Goal: Task Accomplishment & Management: Use online tool/utility

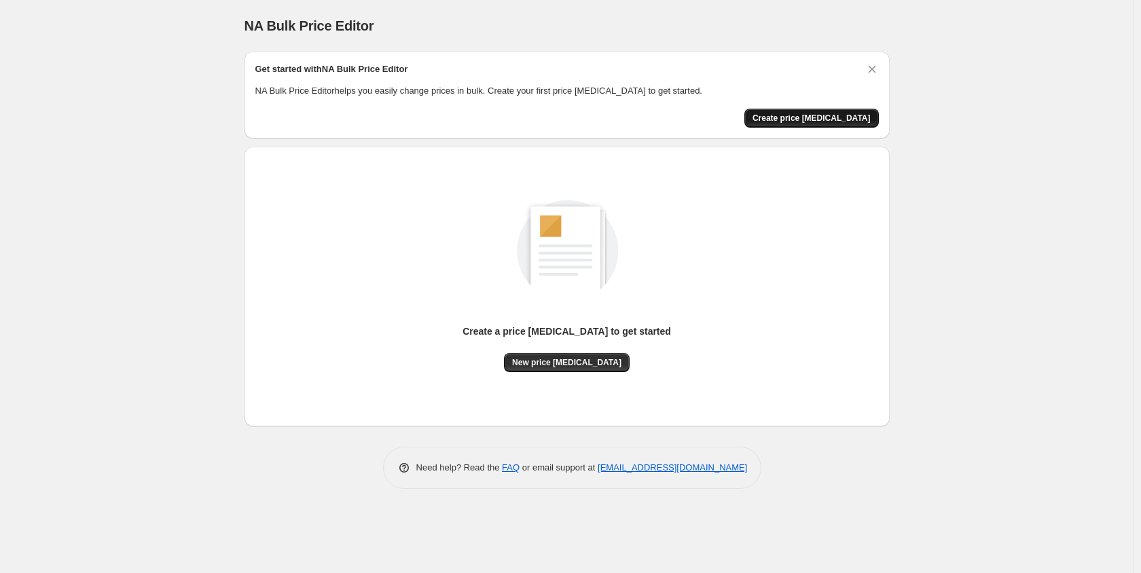
click at [805, 119] on span "Create price [MEDICAL_DATA]" at bounding box center [811, 118] width 118 height 11
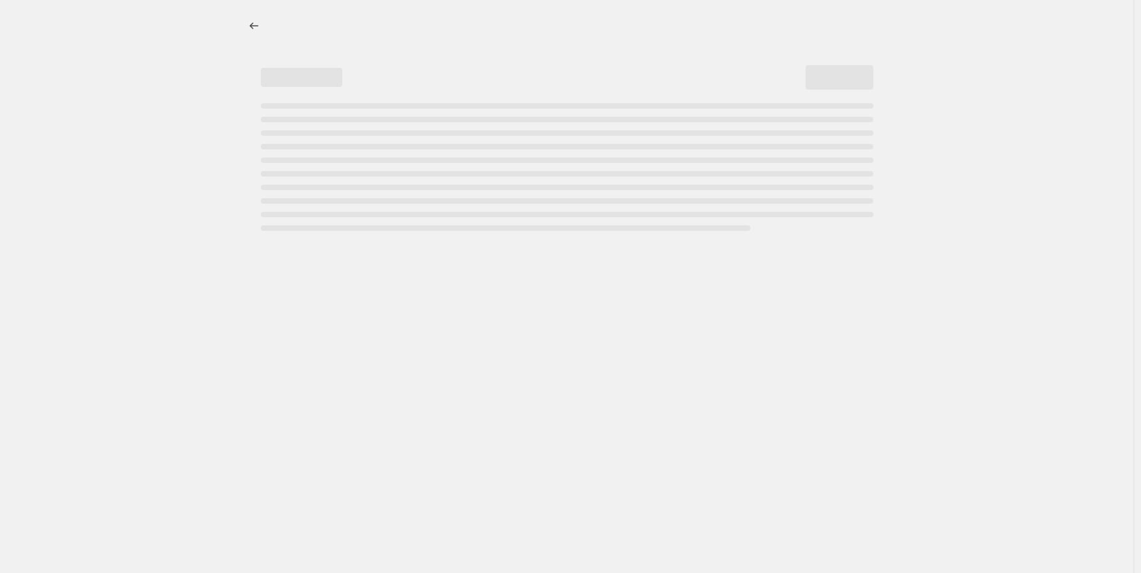
select select "percentage"
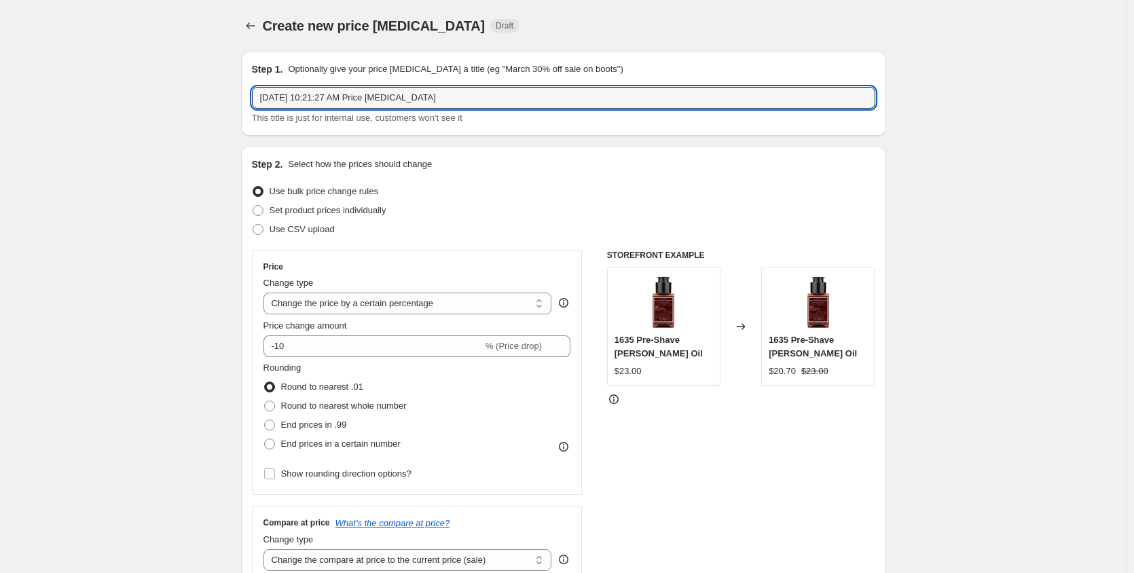
drag, startPoint x: 546, startPoint y: 98, endPoint x: -214, endPoint y: 123, distance: 760.1
click at [0, 123] on html "Home Settings Plans Skip to content Create new price [MEDICAL_DATA]. This page …" at bounding box center [567, 286] width 1134 height 573
paste input "[MEDICAL_DATA] MANAGEMENT & CARE COLLECTION"
type input "[MEDICAL_DATA] MANAGEMENT & CARE COLLECTION"
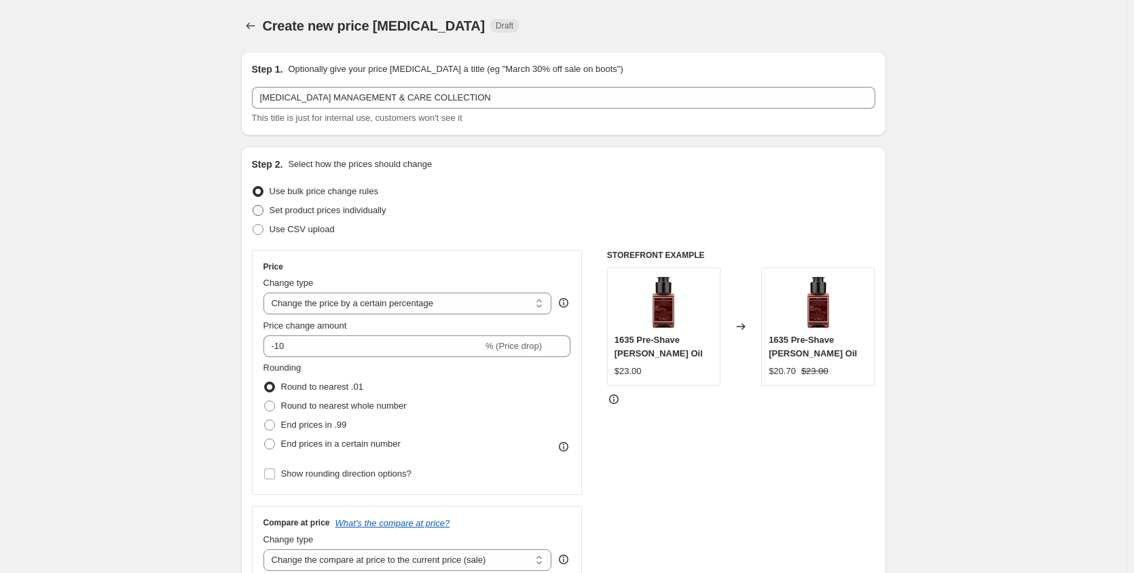
click at [297, 215] on span "Set product prices individually" at bounding box center [328, 210] width 117 height 10
click at [253, 206] on input "Set product prices individually" at bounding box center [253, 205] width 1 height 1
radio input "true"
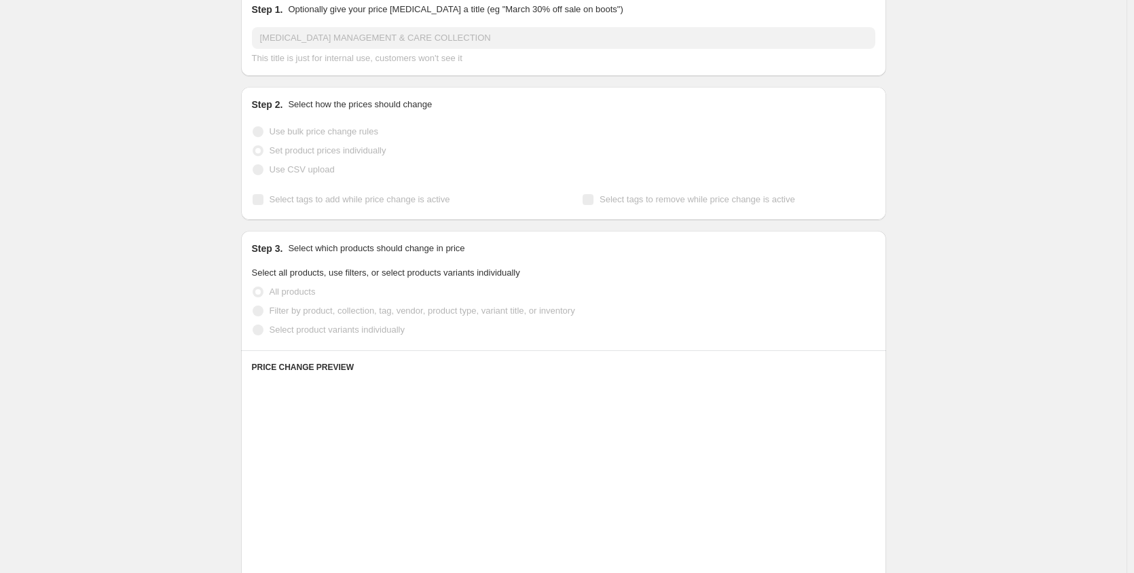
scroll to position [90, 0]
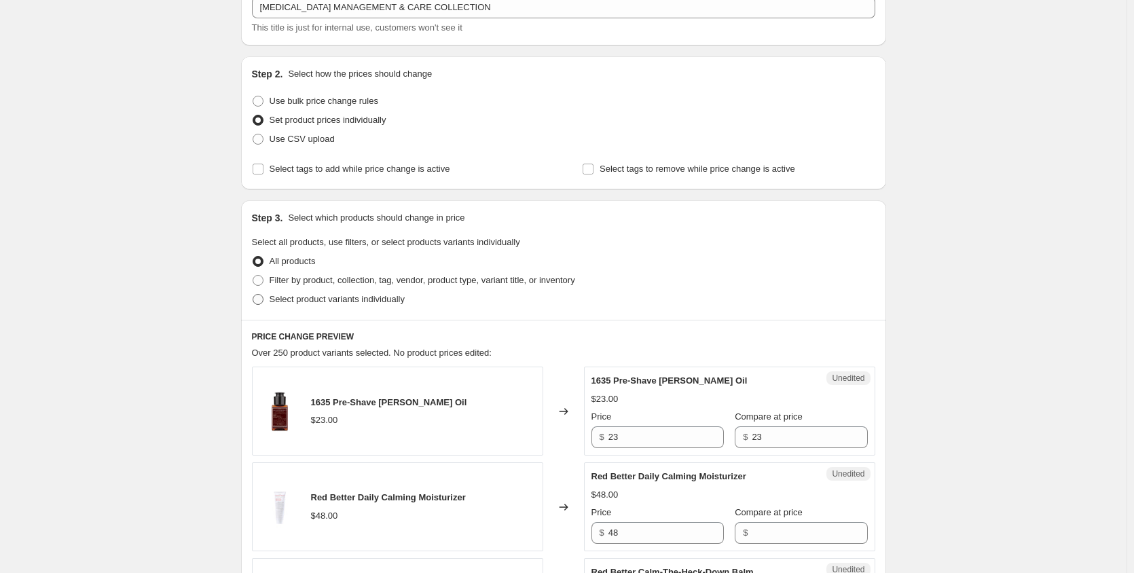
click at [326, 297] on span "Select product variants individually" at bounding box center [337, 299] width 135 height 10
click at [253, 295] on input "Select product variants individually" at bounding box center [253, 294] width 1 height 1
radio input "true"
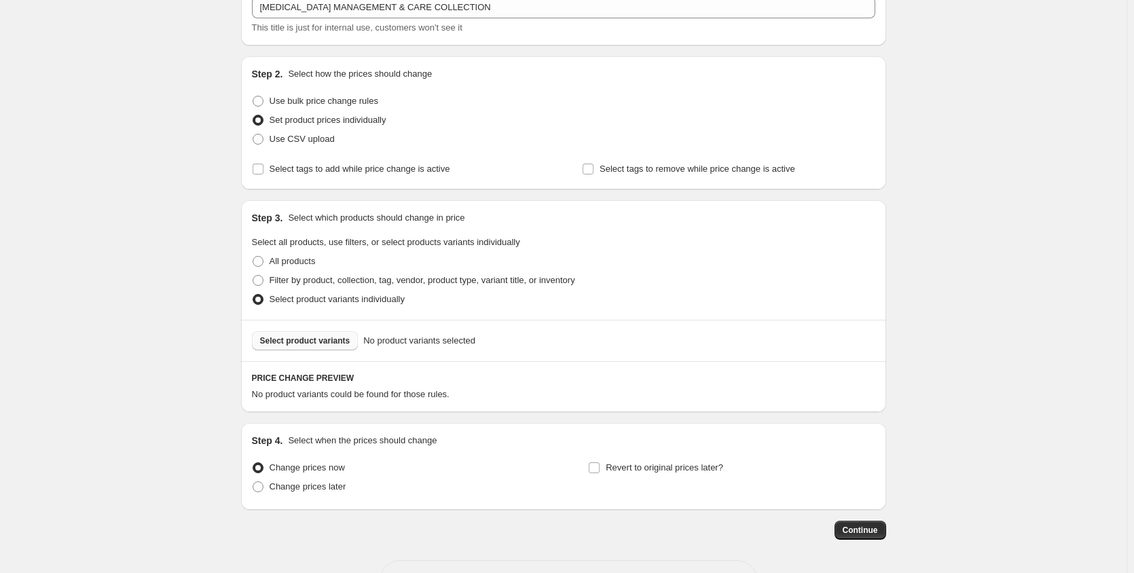
click at [313, 344] on span "Select product variants" at bounding box center [305, 340] width 90 height 11
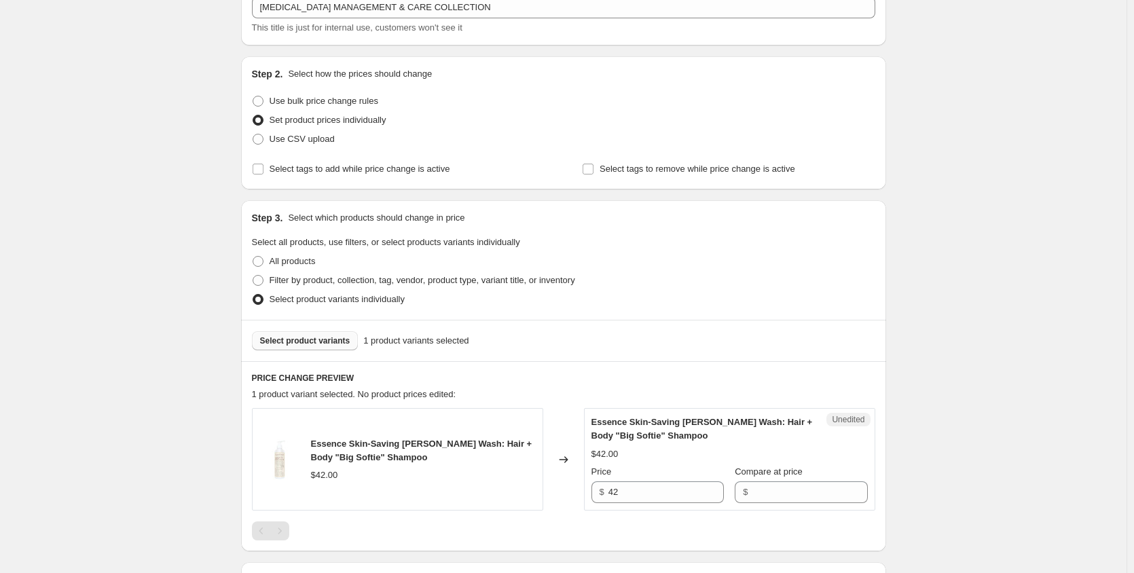
click at [312, 333] on button "Select product variants" at bounding box center [305, 340] width 107 height 19
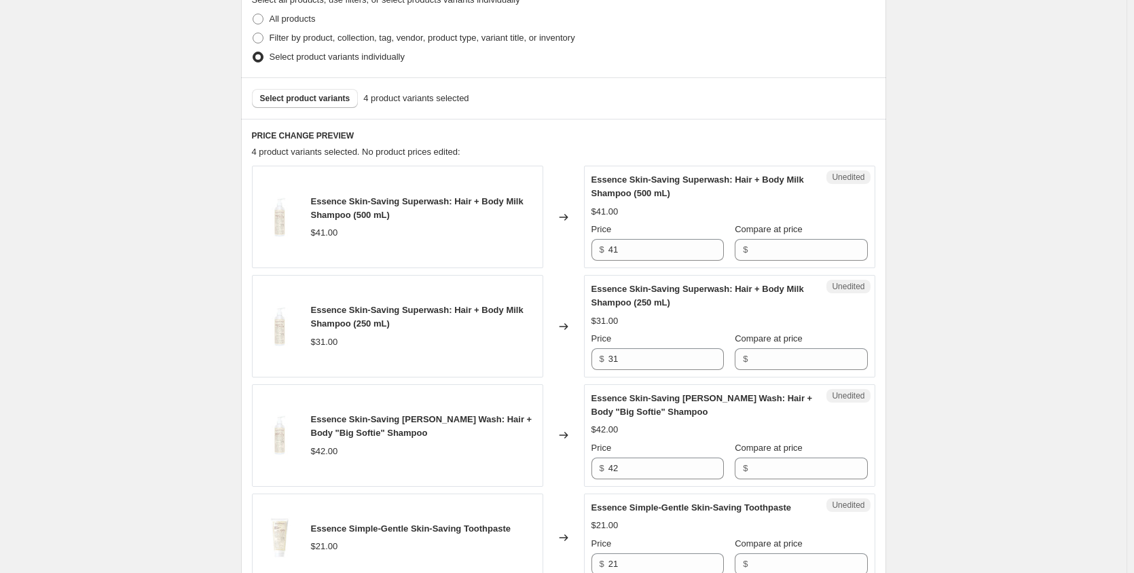
scroll to position [362, 0]
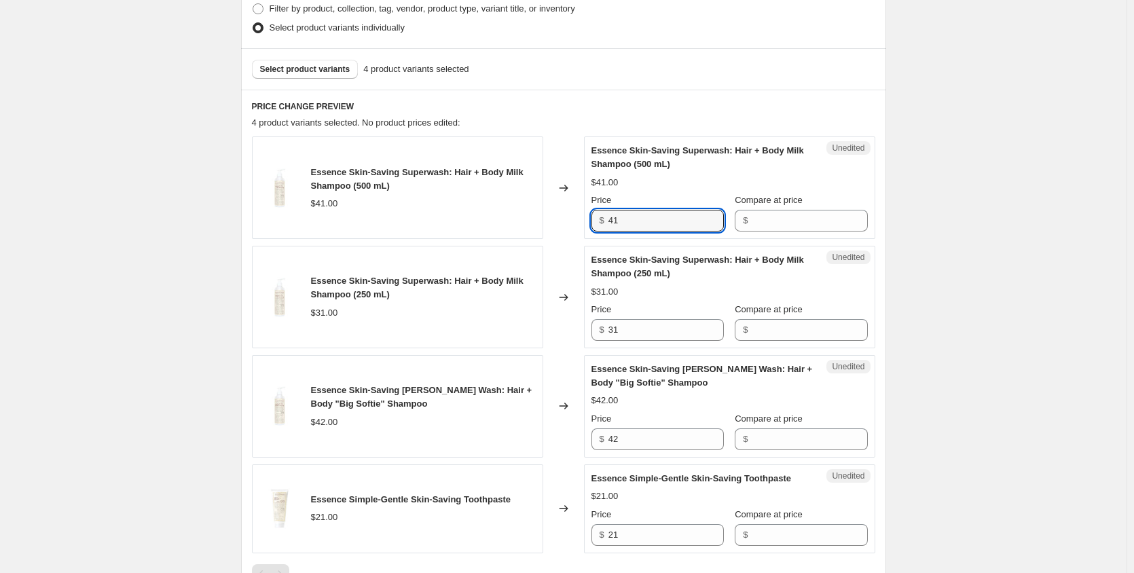
drag, startPoint x: 678, startPoint y: 223, endPoint x: 587, endPoint y: 214, distance: 92.1
click at [587, 214] on div "Unedited Essence Skin-Saving Superwash: Hair + Body Milk Shampoo (500 mL) $41.0…" at bounding box center [729, 187] width 291 height 103
type input "41"
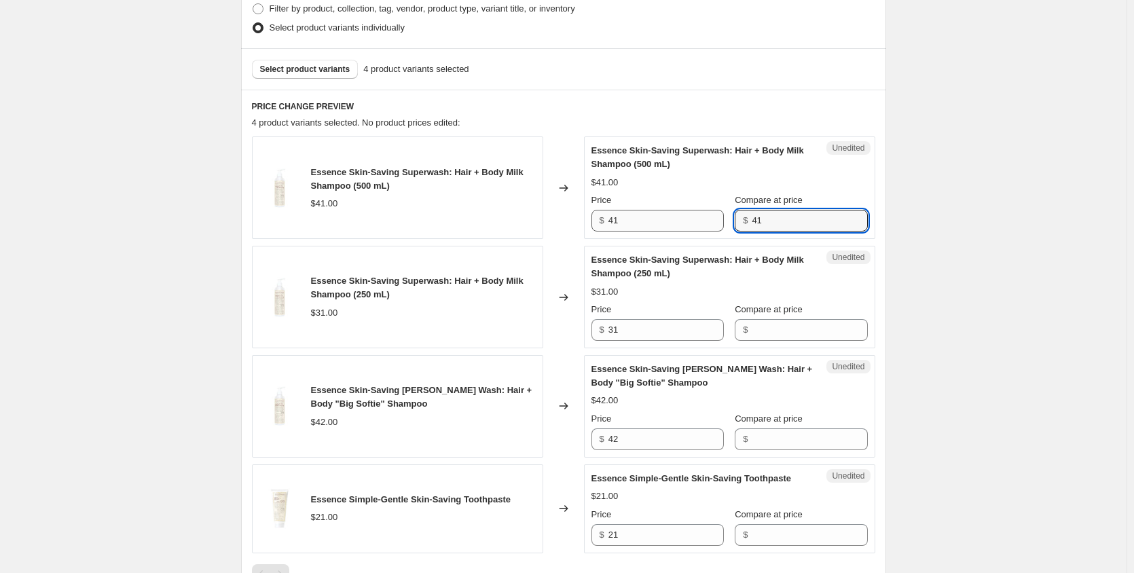
type input "41"
click at [687, 221] on input "41" at bounding box center [665, 221] width 115 height 22
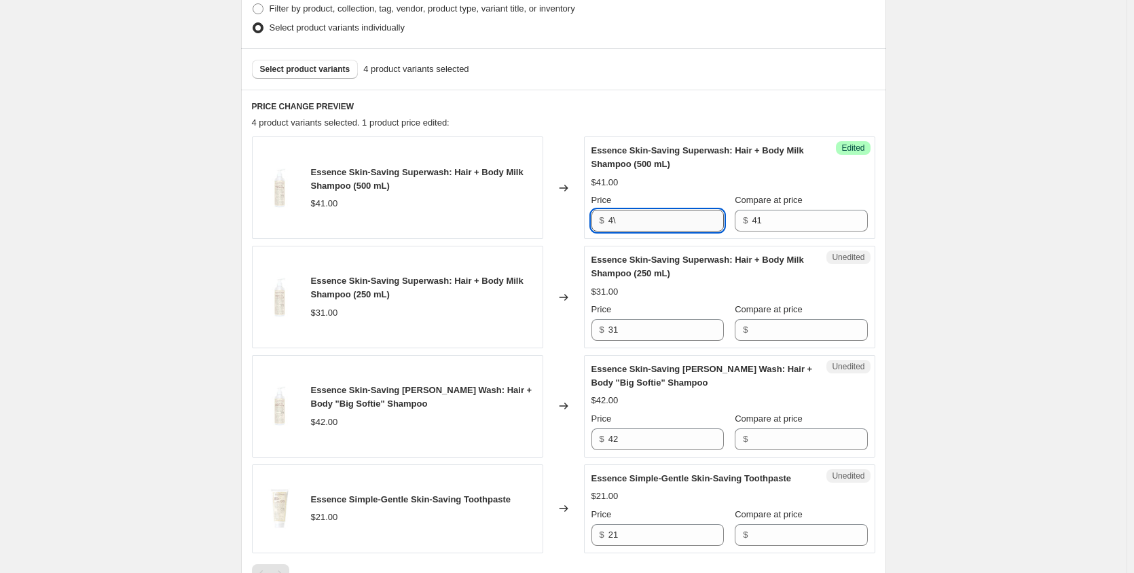
type input "4"
type input "37"
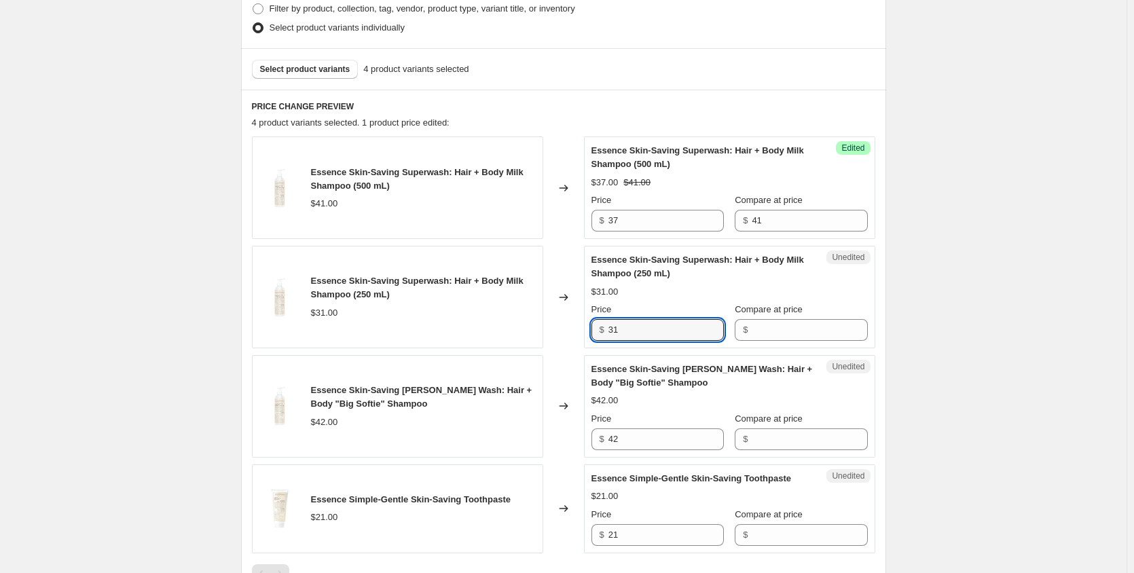
drag, startPoint x: 657, startPoint y: 329, endPoint x: 608, endPoint y: 331, distance: 49.0
click at [608, 331] on div "$ 31" at bounding box center [657, 330] width 132 height 22
drag, startPoint x: 615, startPoint y: 331, endPoint x: 777, endPoint y: 327, distance: 162.3
click at [777, 327] on div "Price $ 31 Compare at price $" at bounding box center [729, 322] width 276 height 38
click at [635, 330] on input "31" at bounding box center [665, 330] width 115 height 22
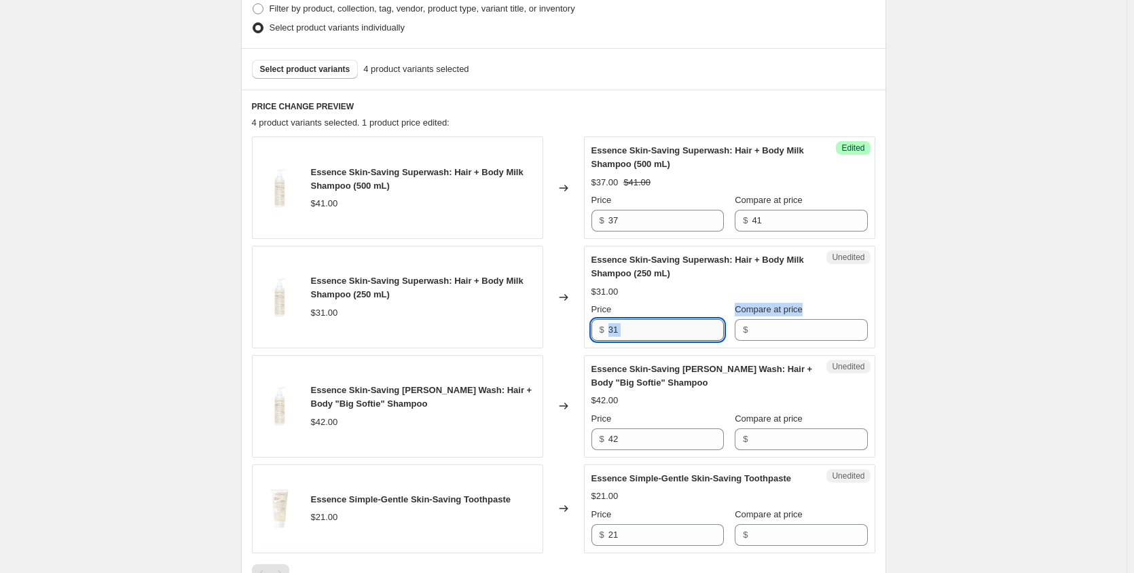
click at [634, 332] on input "31" at bounding box center [665, 330] width 115 height 22
click at [777, 325] on input "Compare at price" at bounding box center [809, 330] width 115 height 22
click at [640, 327] on input "31" at bounding box center [665, 330] width 115 height 22
drag, startPoint x: 640, startPoint y: 327, endPoint x: 604, endPoint y: 332, distance: 36.3
click at [604, 332] on div "$ 31" at bounding box center [657, 330] width 132 height 22
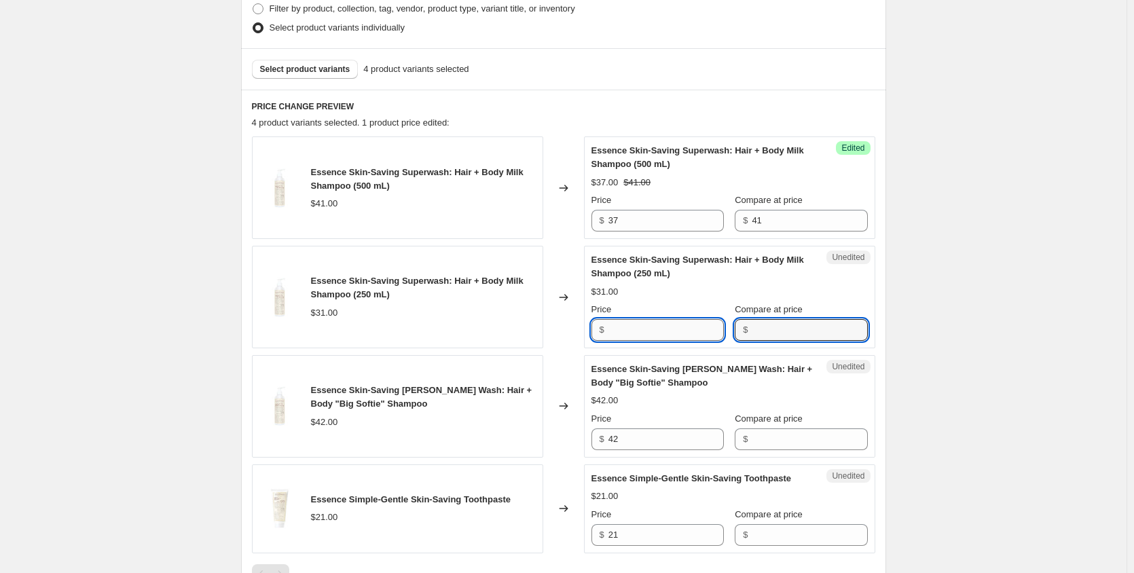
type input "31"
click at [687, 325] on input "31" at bounding box center [665, 330] width 115 height 22
type input "3"
type input "27"
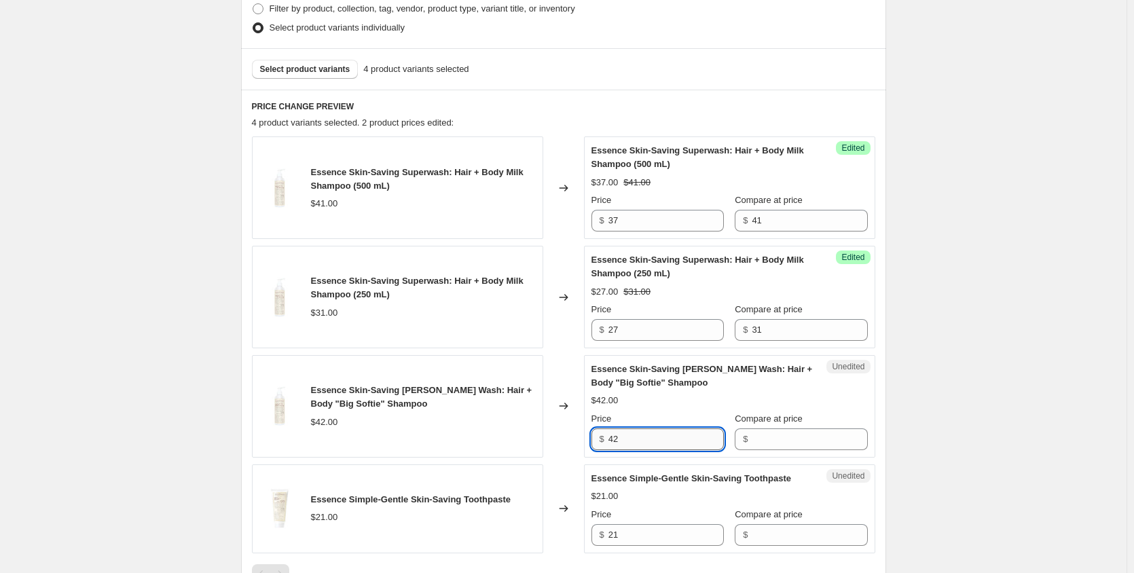
click at [688, 437] on input "42" at bounding box center [665, 439] width 115 height 22
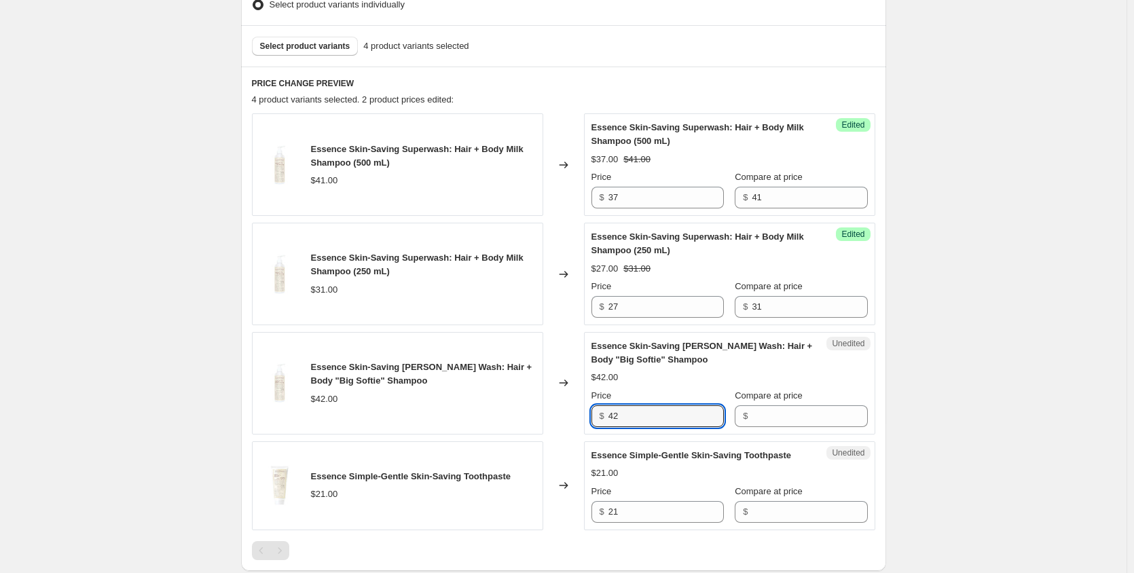
scroll to position [453, 0]
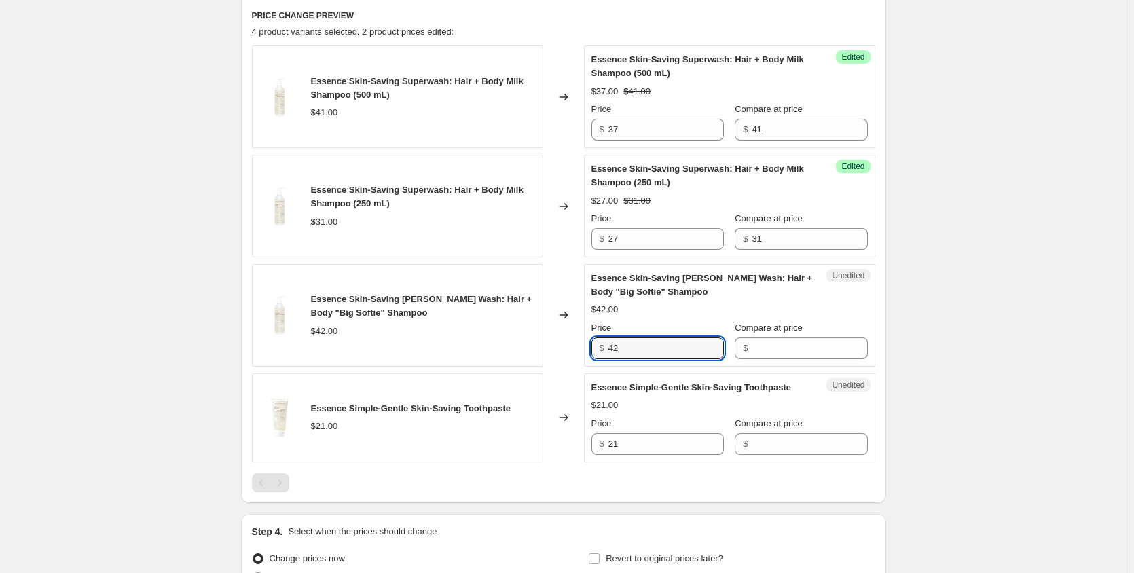
drag, startPoint x: 659, startPoint y: 347, endPoint x: 569, endPoint y: 346, distance: 89.6
click at [569, 346] on div "Essence Skin-Saving [PERSON_NAME] Wash: Hair + Body "Big Softie" Shampoo $42.00…" at bounding box center [563, 315] width 623 height 103
type input "42"
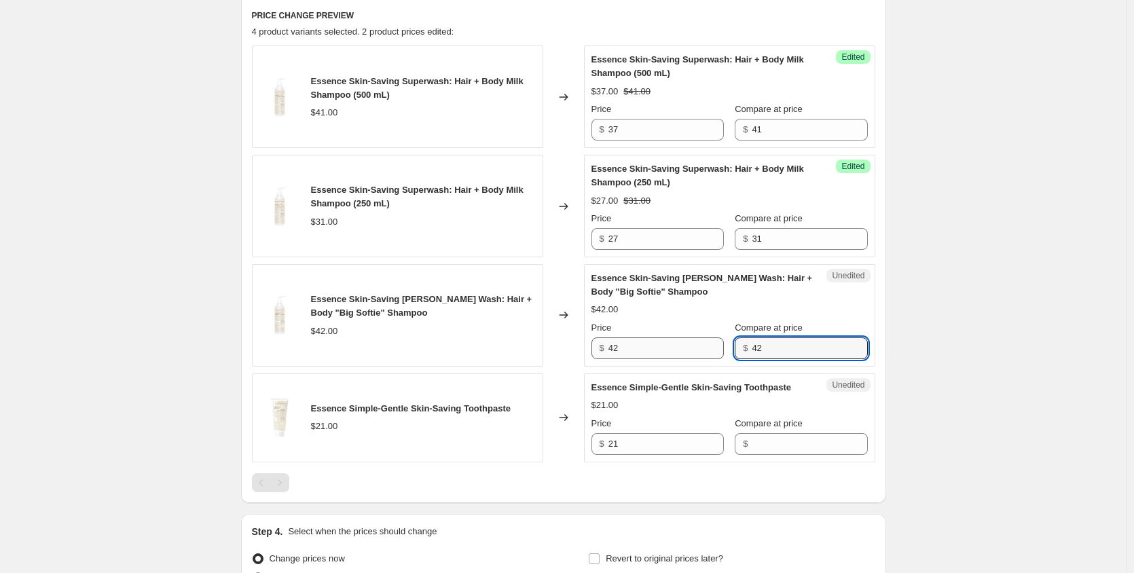
type input "42"
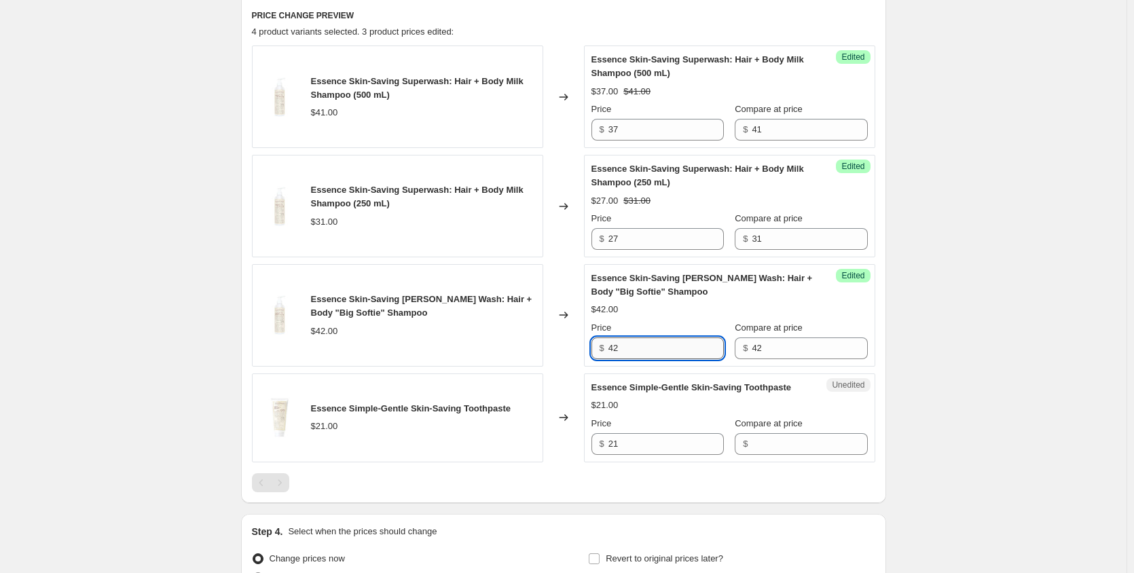
click at [666, 352] on input "42" at bounding box center [665, 348] width 115 height 22
type input "4"
type input "38"
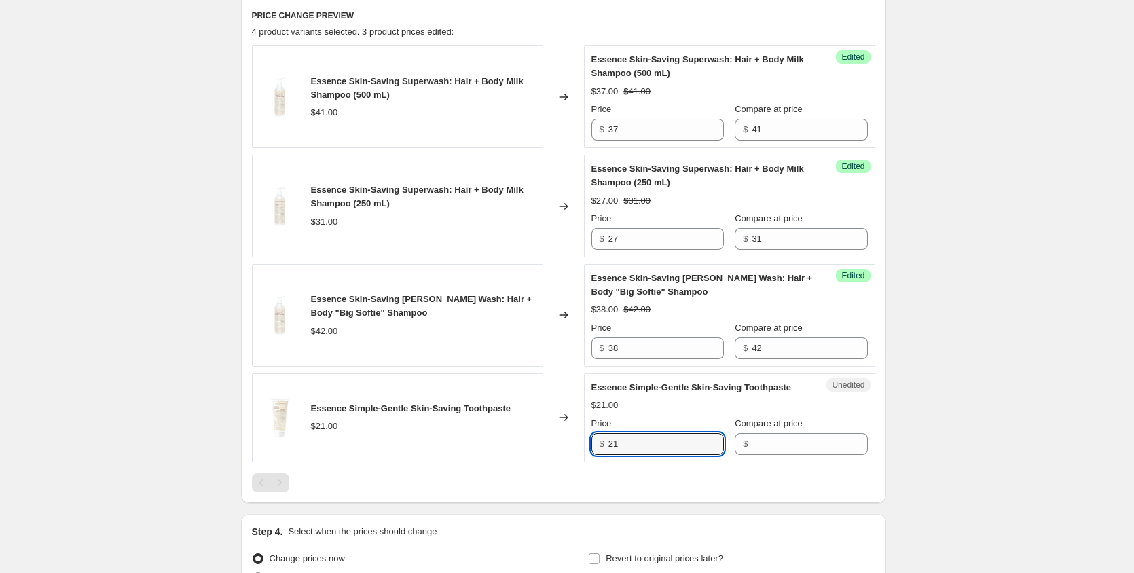
drag, startPoint x: 605, startPoint y: 447, endPoint x: 596, endPoint y: 447, distance: 8.9
click at [596, 447] on div "$ 21" at bounding box center [657, 444] width 132 height 22
type input "21"
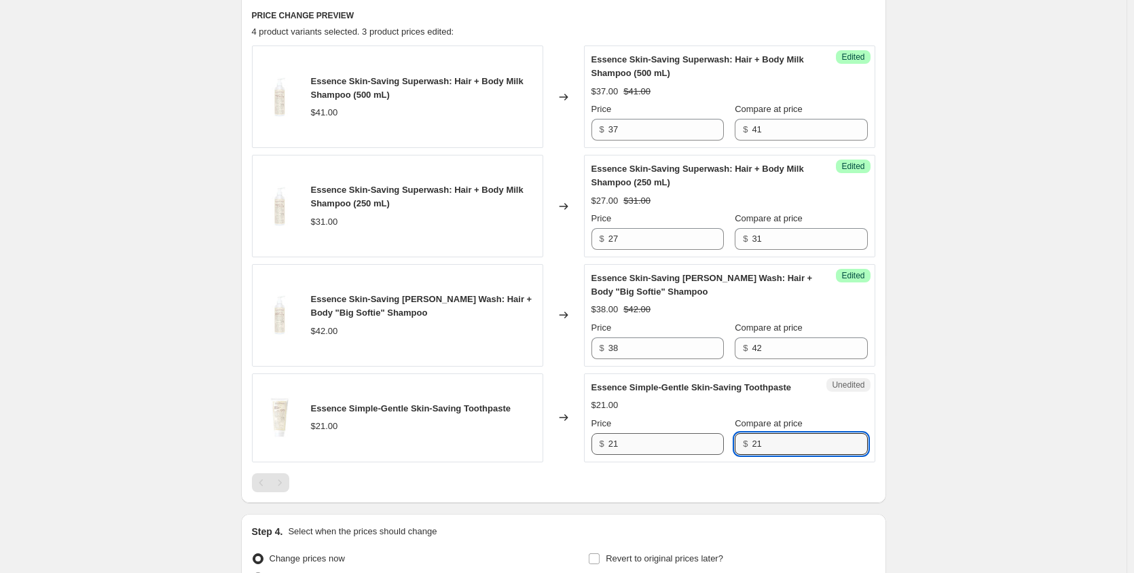
type input "21"
click at [680, 452] on input "21" at bounding box center [665, 444] width 115 height 22
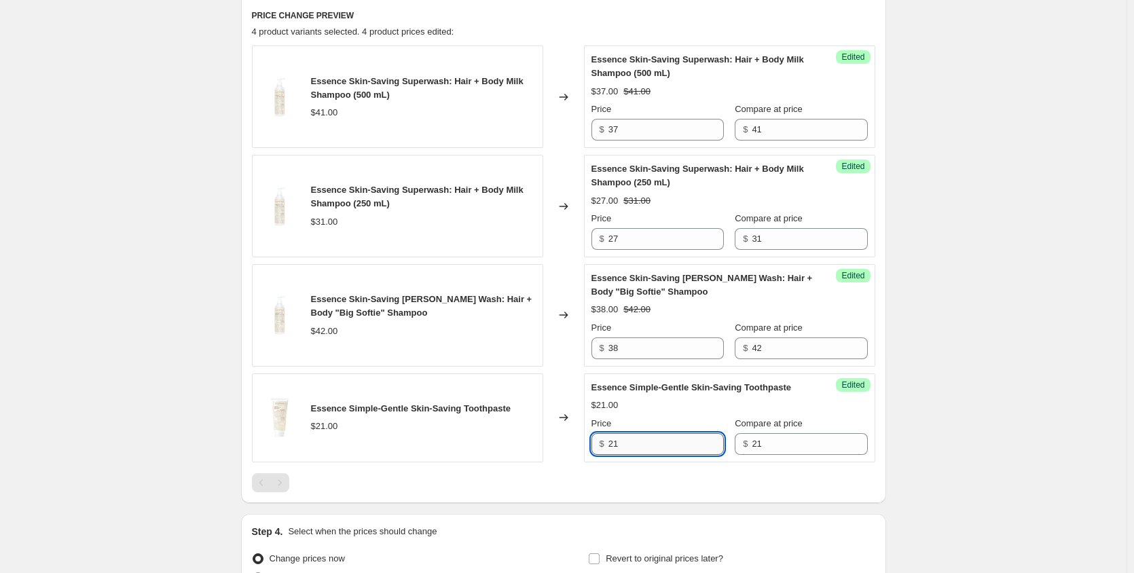
type input "2"
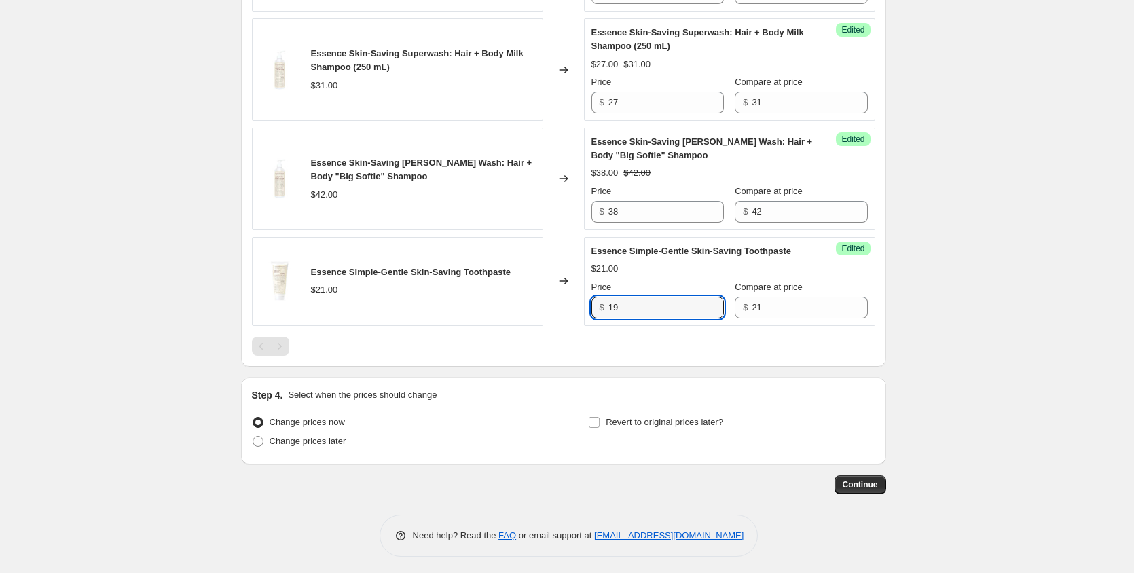
scroll to position [593, 0]
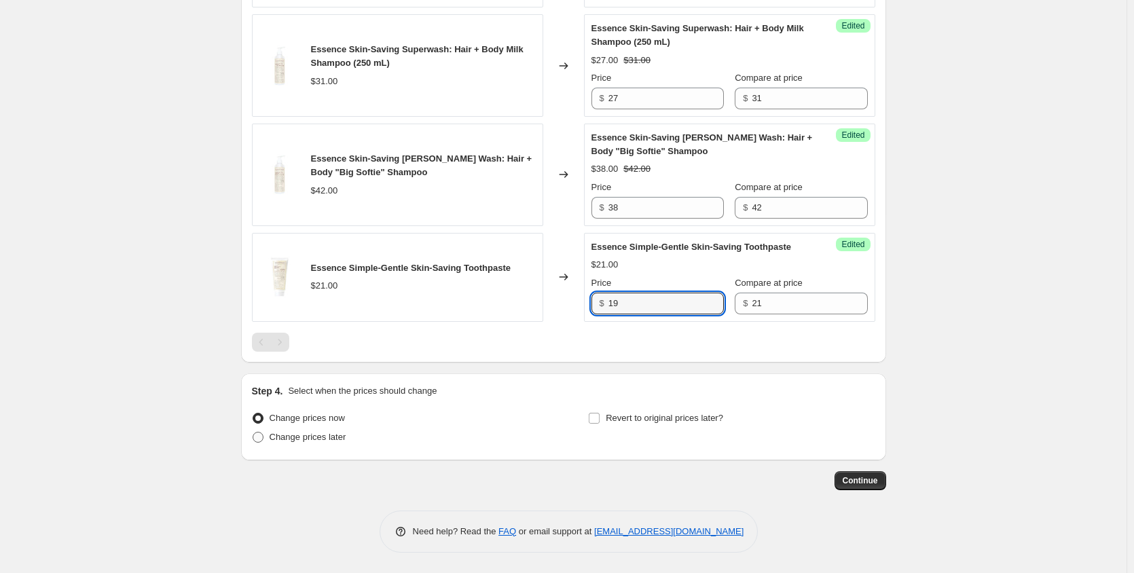
type input "19"
click at [332, 432] on span "Change prices later" at bounding box center [308, 437] width 77 height 10
click at [253, 432] on input "Change prices later" at bounding box center [253, 432] width 1 height 1
radio input "true"
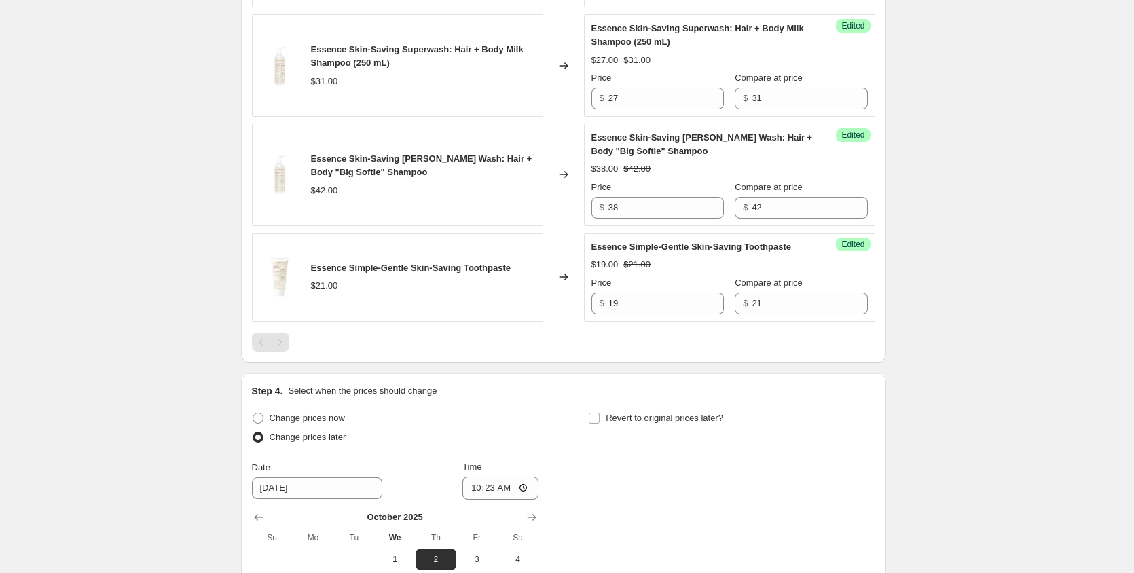
scroll to position [775, 0]
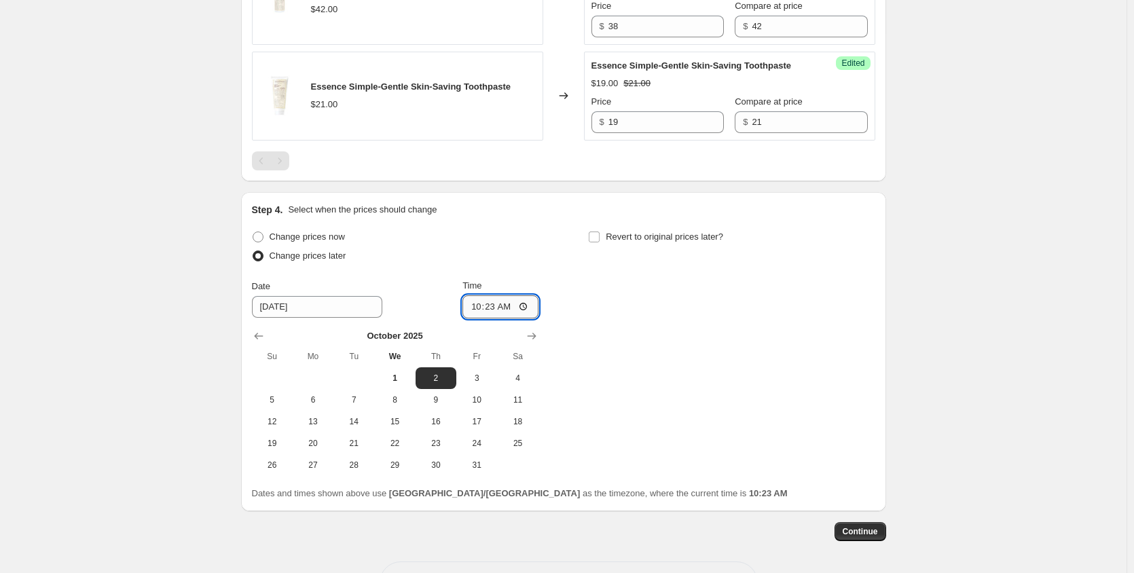
click at [524, 309] on input "10:23" at bounding box center [500, 306] width 76 height 23
type input "12:00"
click at [620, 291] on div "Change prices now Change prices later Date [DATE] Time 12:00 [DATE] Su Mo Tu We…" at bounding box center [563, 351] width 623 height 248
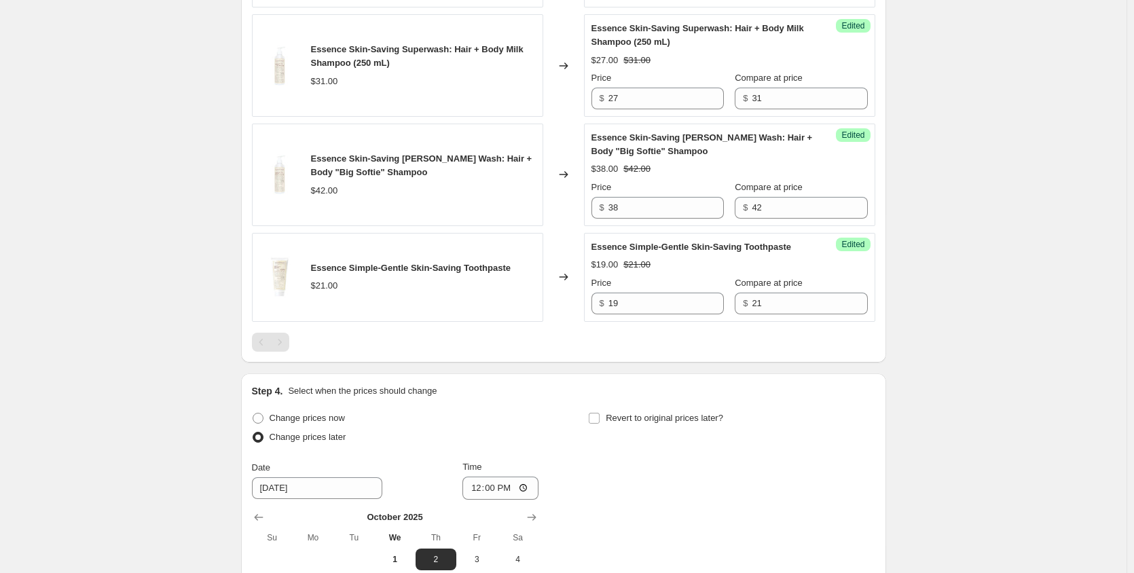
scroll to position [503, 0]
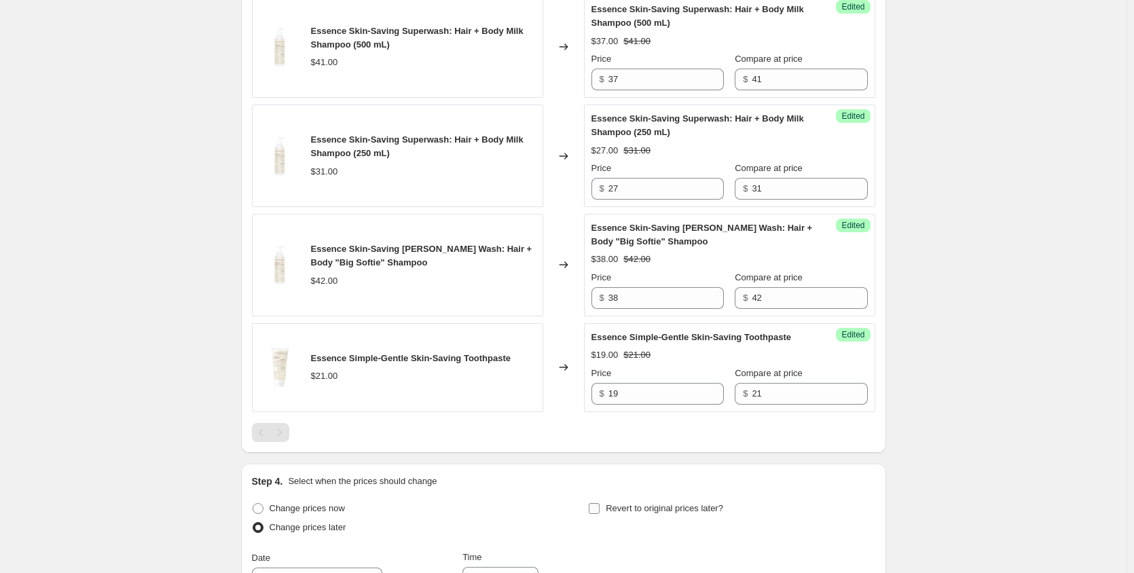
click at [600, 506] on input "Revert to original prices later?" at bounding box center [594, 508] width 11 height 11
checkbox input "true"
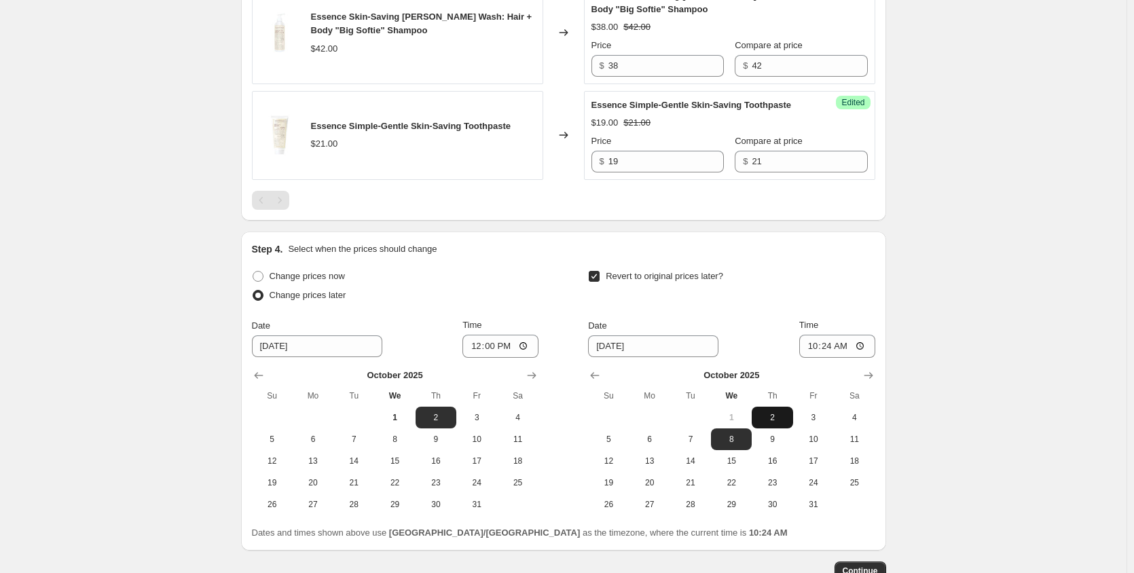
scroll to position [775, 0]
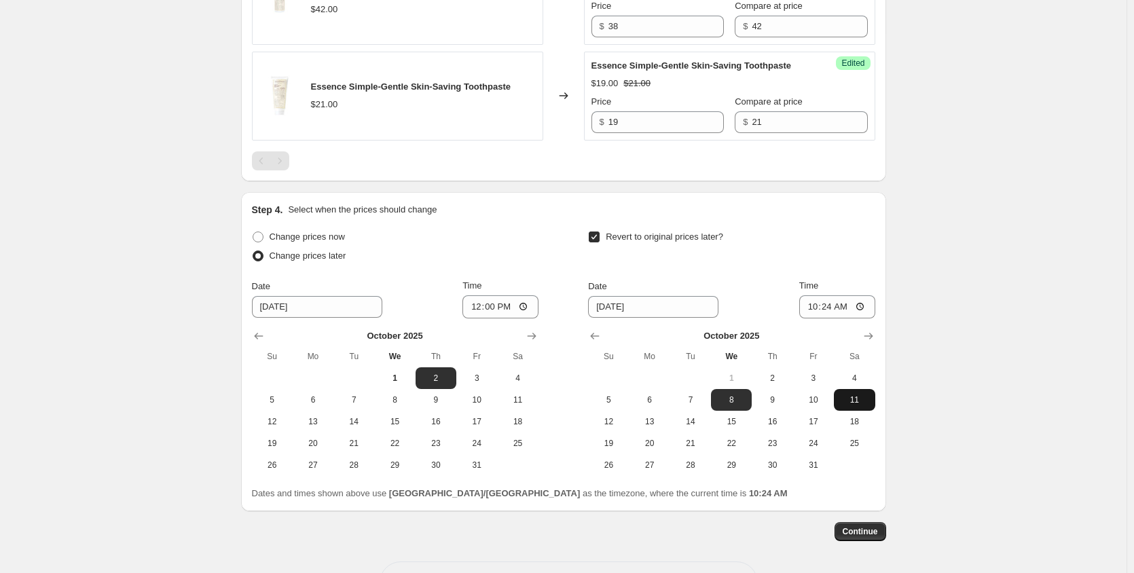
click at [859, 405] on span "11" at bounding box center [854, 399] width 30 height 11
type input "[DATE]"
click at [841, 306] on input "10:24" at bounding box center [837, 306] width 76 height 23
click at [870, 312] on input "10:24" at bounding box center [837, 306] width 76 height 23
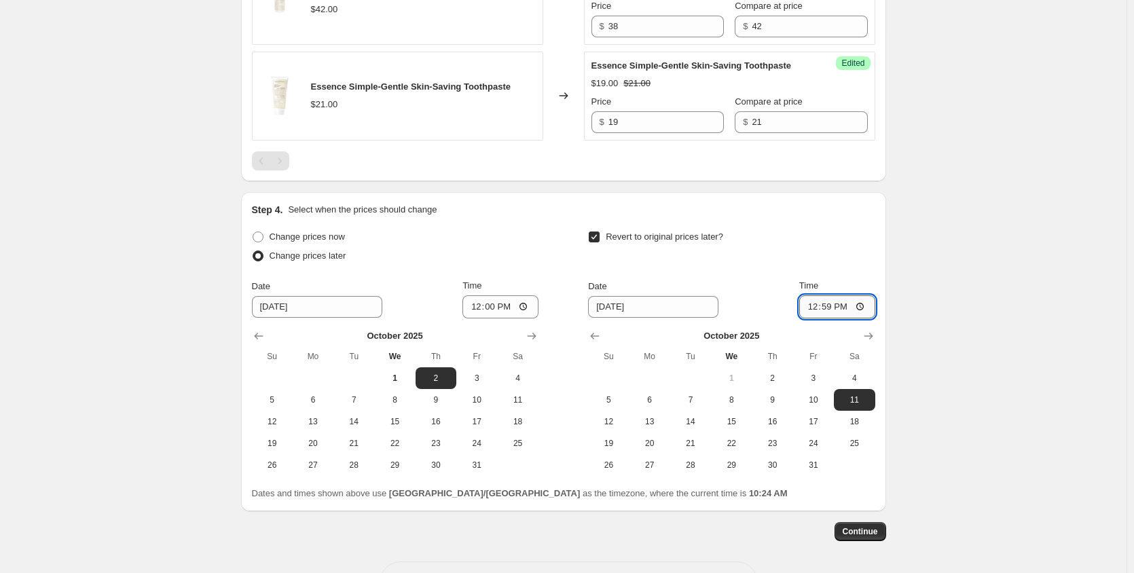
click at [871, 306] on input "12:59" at bounding box center [837, 306] width 76 height 23
click at [866, 310] on input "12:59" at bounding box center [837, 306] width 76 height 23
type input "12:00"
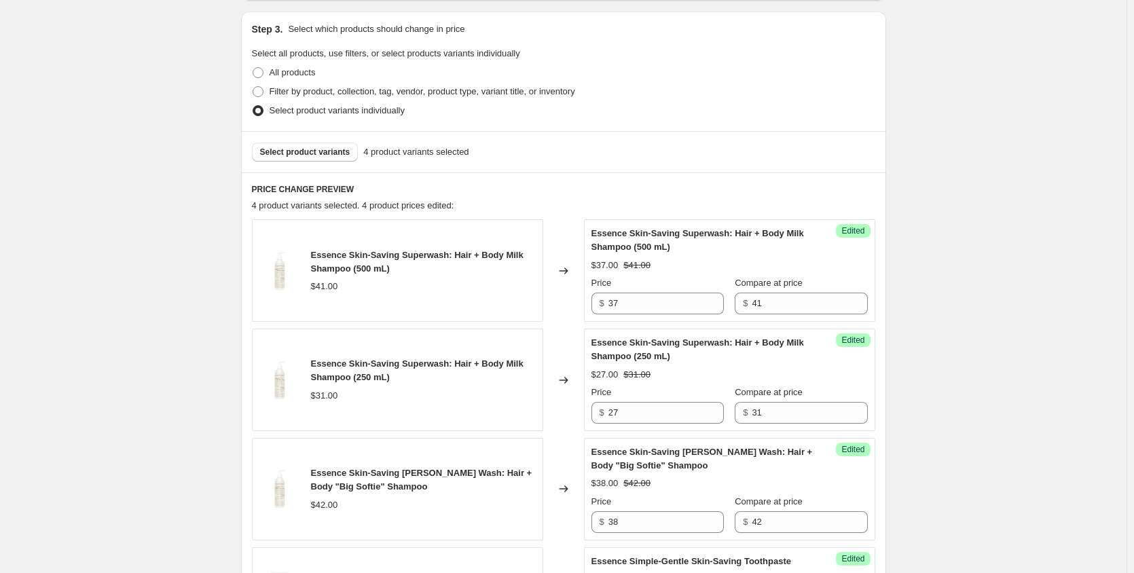
scroll to position [232, 0]
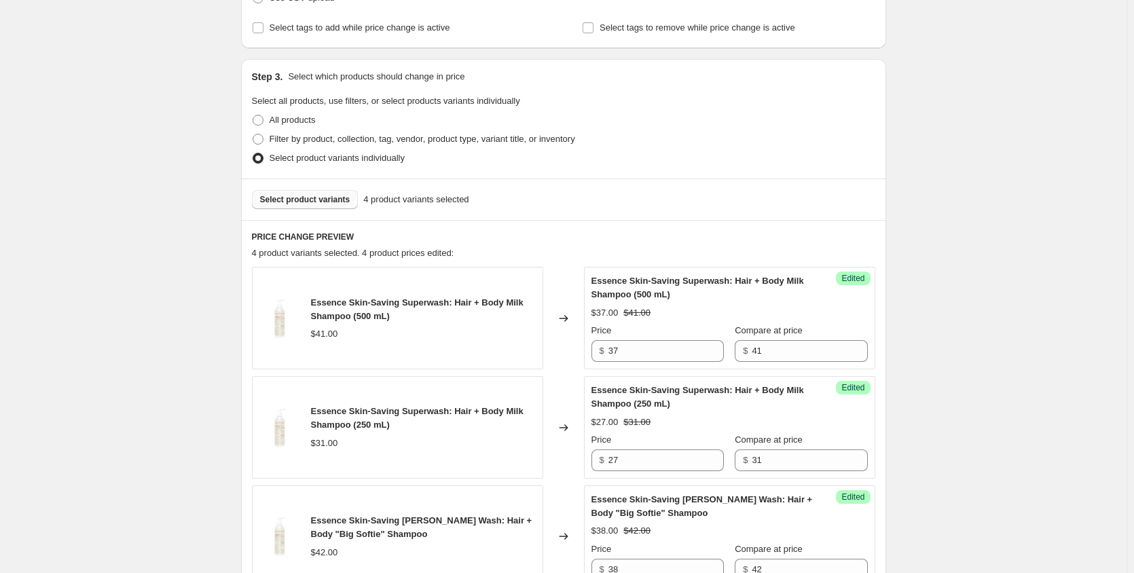
click at [332, 198] on span "Select product variants" at bounding box center [305, 199] width 90 height 11
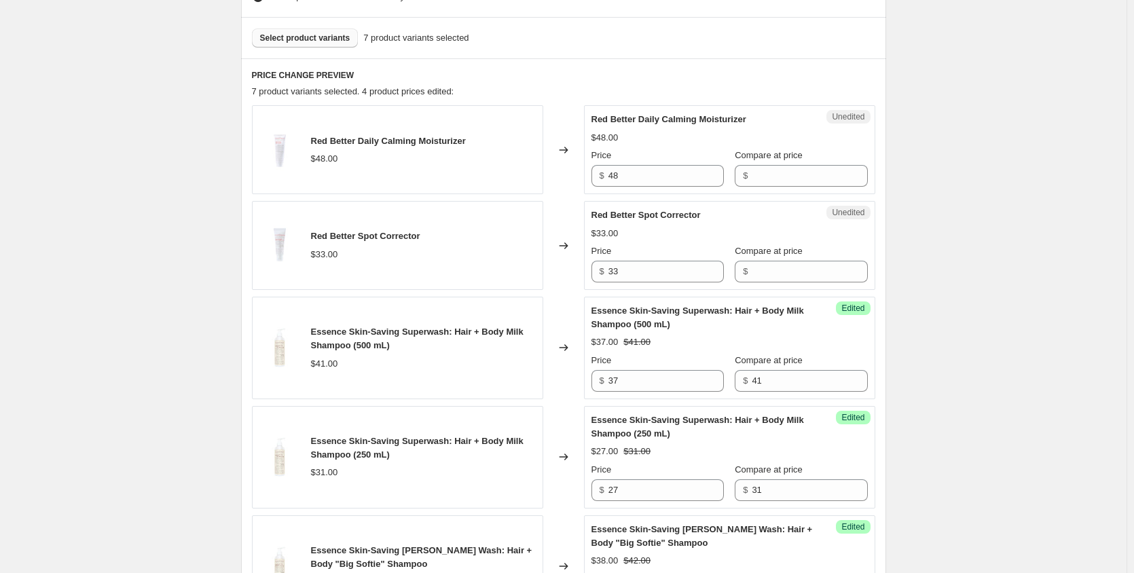
scroll to position [412, 0]
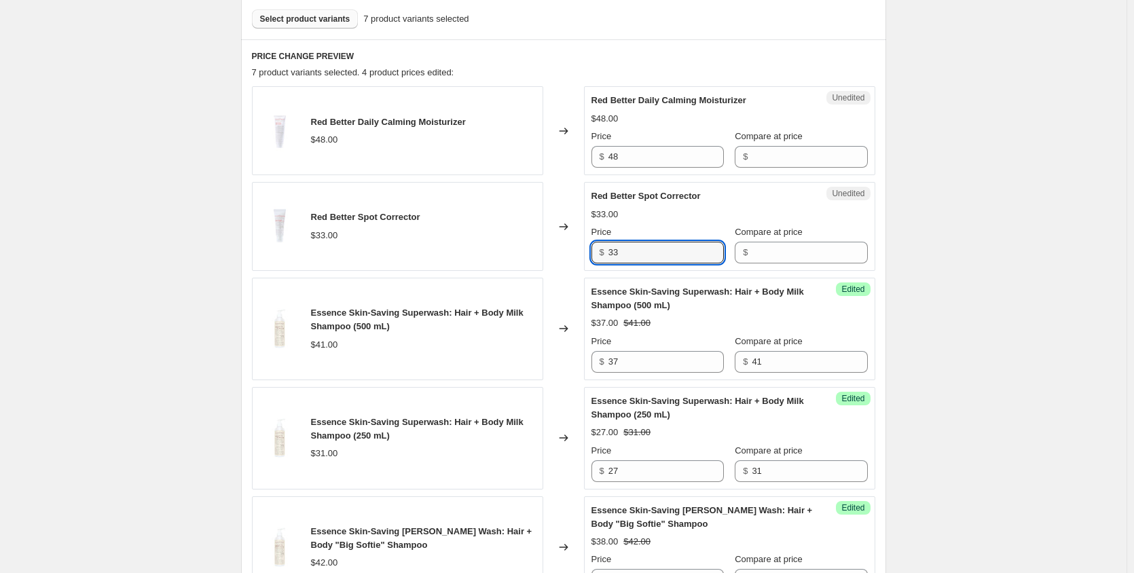
drag, startPoint x: 654, startPoint y: 252, endPoint x: 589, endPoint y: 248, distance: 65.3
click at [589, 248] on div "Unedited Red Better Spot Corrector $33.00 Price $ 33 Compare at price $" at bounding box center [729, 226] width 291 height 89
type input "33"
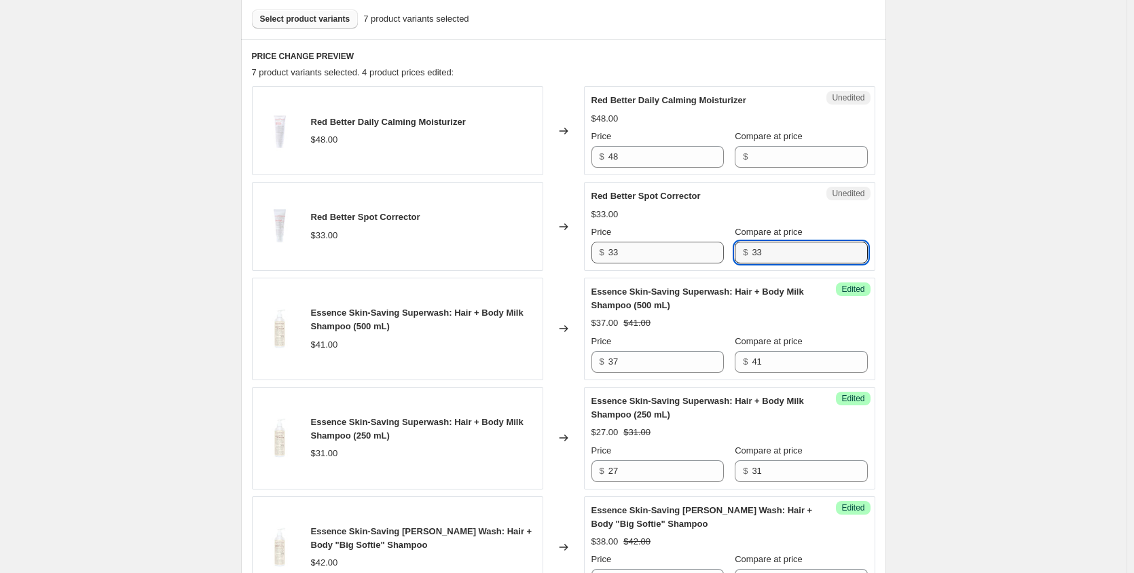
type input "33"
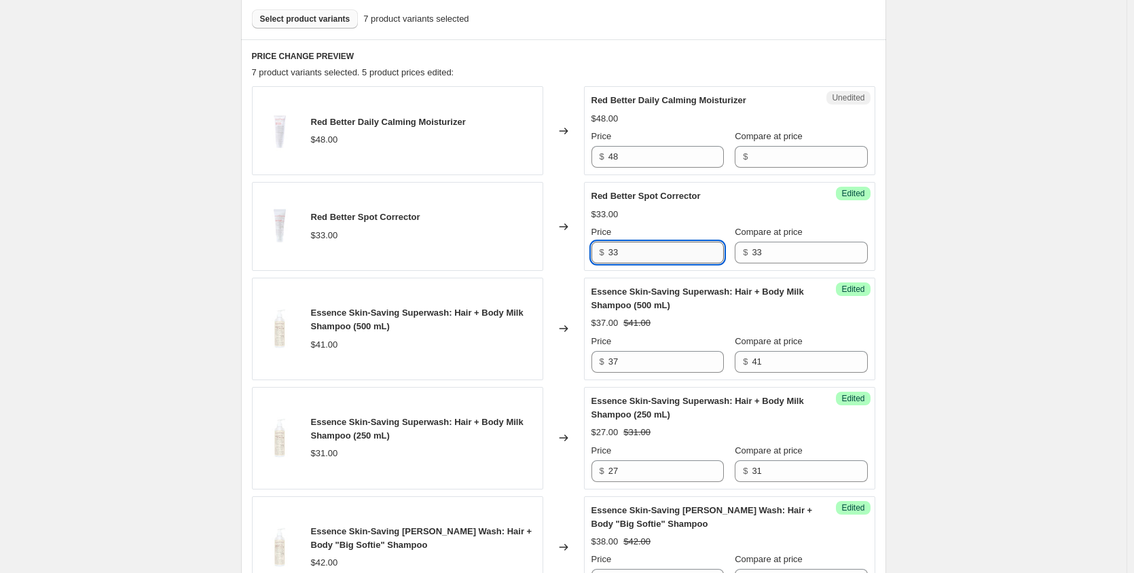
click at [676, 248] on input "33" at bounding box center [665, 253] width 115 height 22
type input "30"
drag, startPoint x: 646, startPoint y: 162, endPoint x: 595, endPoint y: 158, distance: 51.1
click at [595, 158] on div "$ 48" at bounding box center [657, 157] width 132 height 22
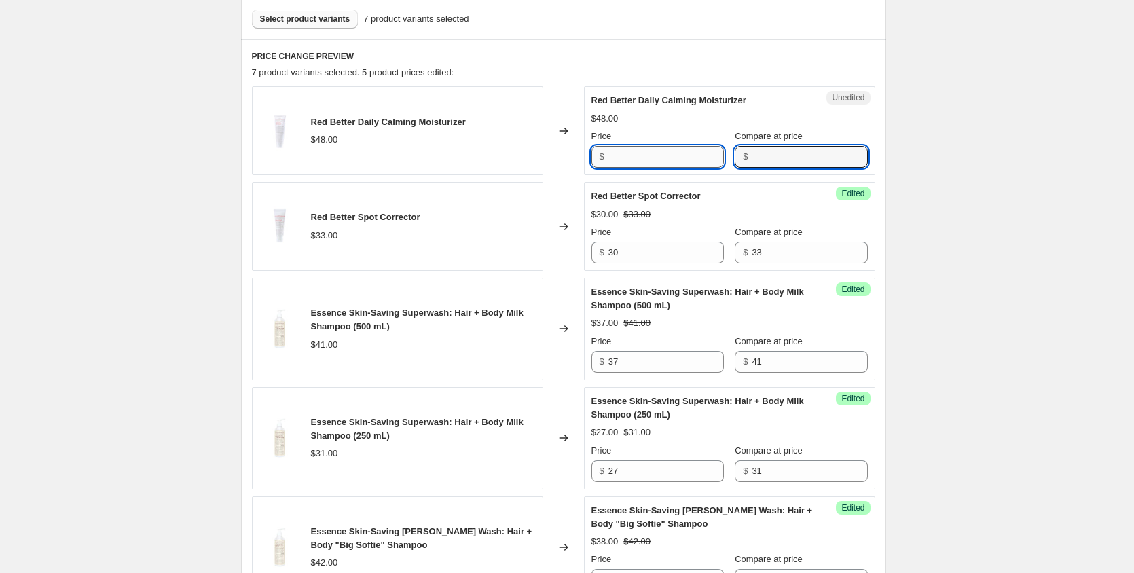
type input "48"
click at [673, 153] on input "48" at bounding box center [665, 157] width 115 height 22
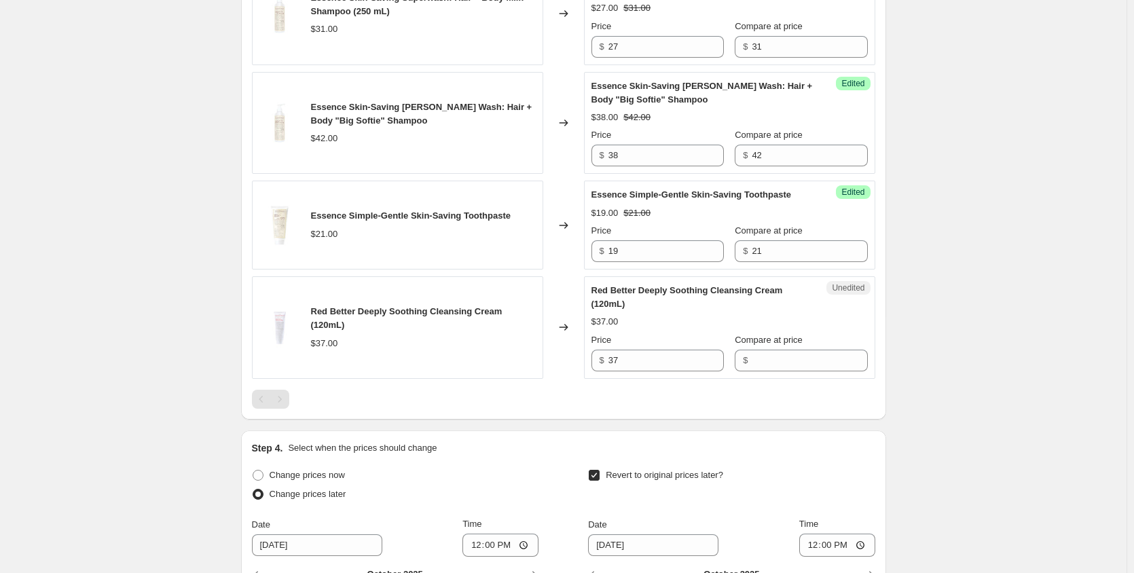
scroll to position [865, 0]
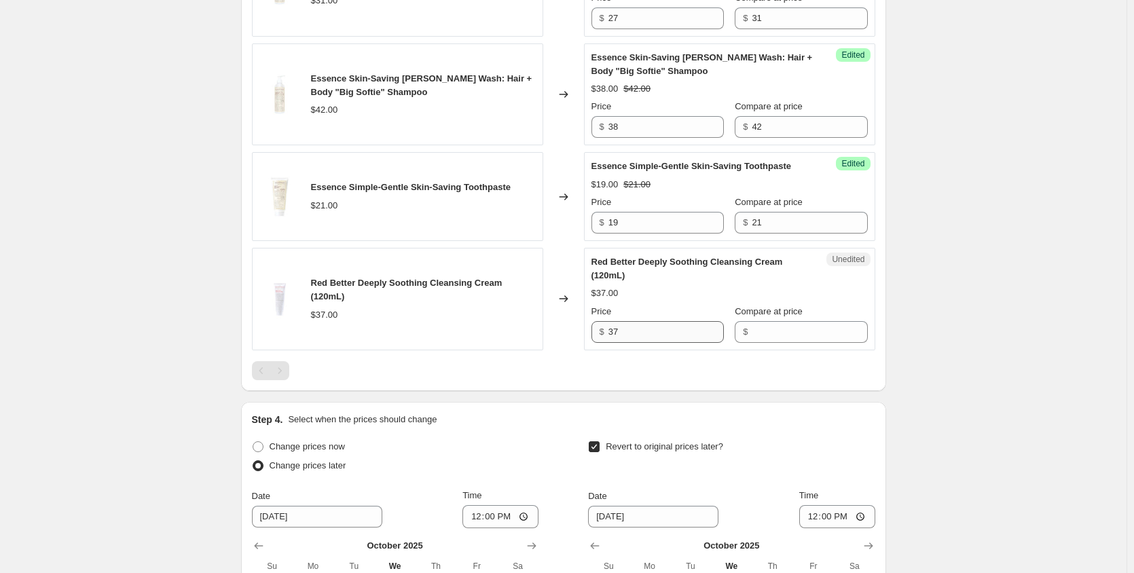
type input "43"
drag, startPoint x: 646, startPoint y: 332, endPoint x: 629, endPoint y: 333, distance: 16.3
click at [629, 333] on input "37" at bounding box center [665, 332] width 115 height 22
drag, startPoint x: 629, startPoint y: 333, endPoint x: 602, endPoint y: 335, distance: 27.2
click at [601, 335] on div "$ 37" at bounding box center [657, 332] width 132 height 22
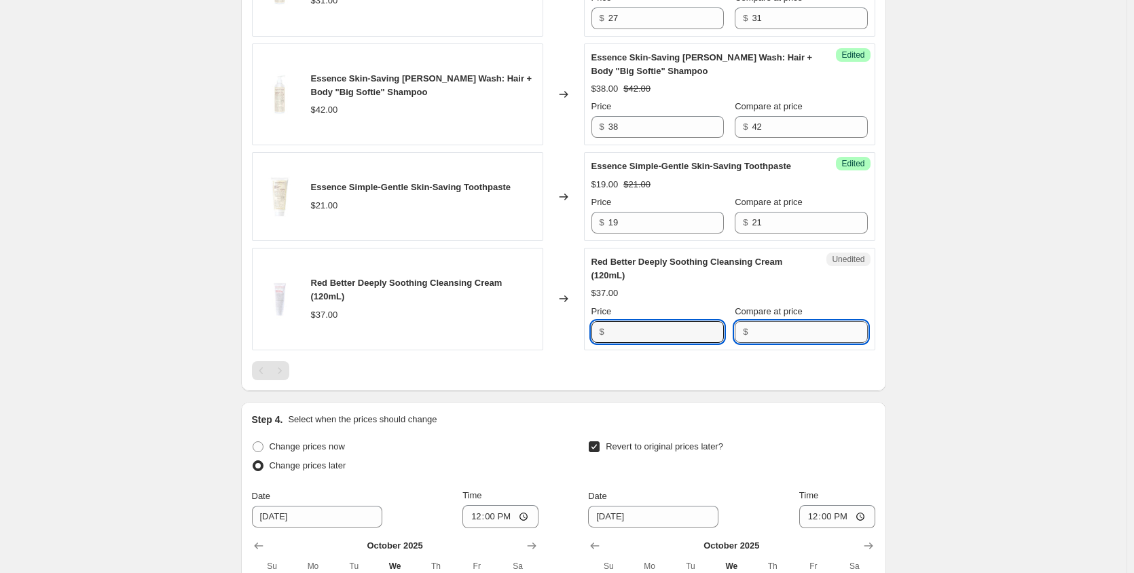
type input "37"
click at [693, 332] on input "37" at bounding box center [665, 332] width 115 height 22
type input "3"
type input "33"
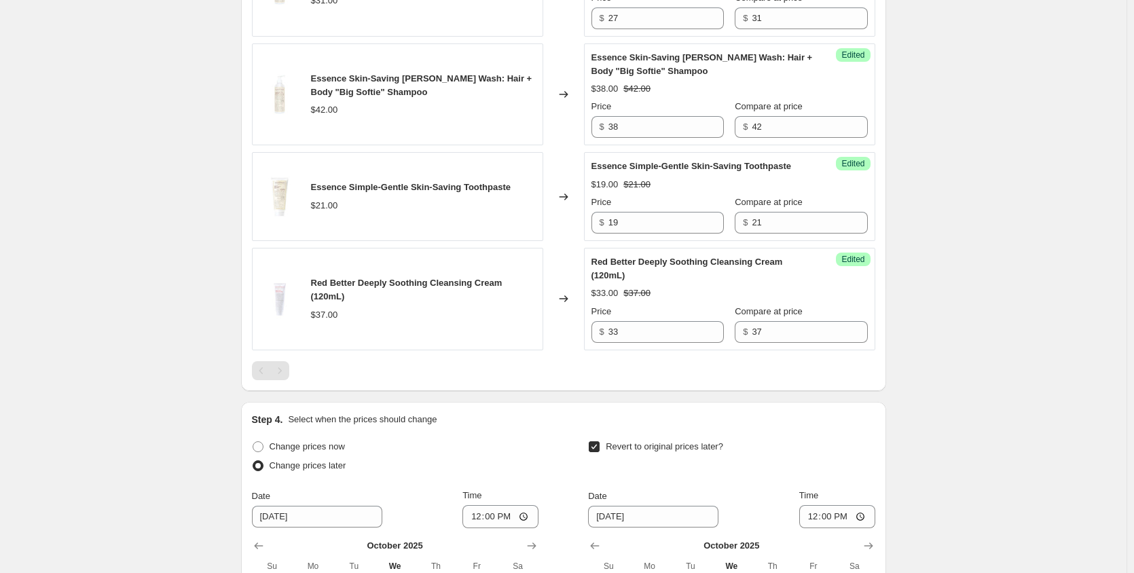
click at [539, 367] on div at bounding box center [563, 370] width 623 height 19
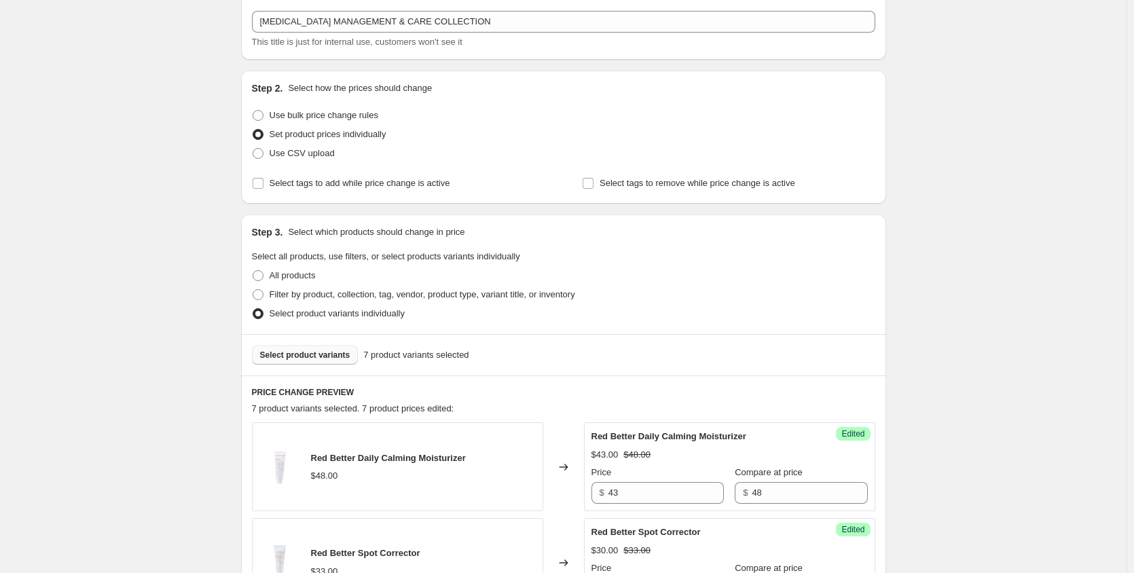
scroll to position [50, 0]
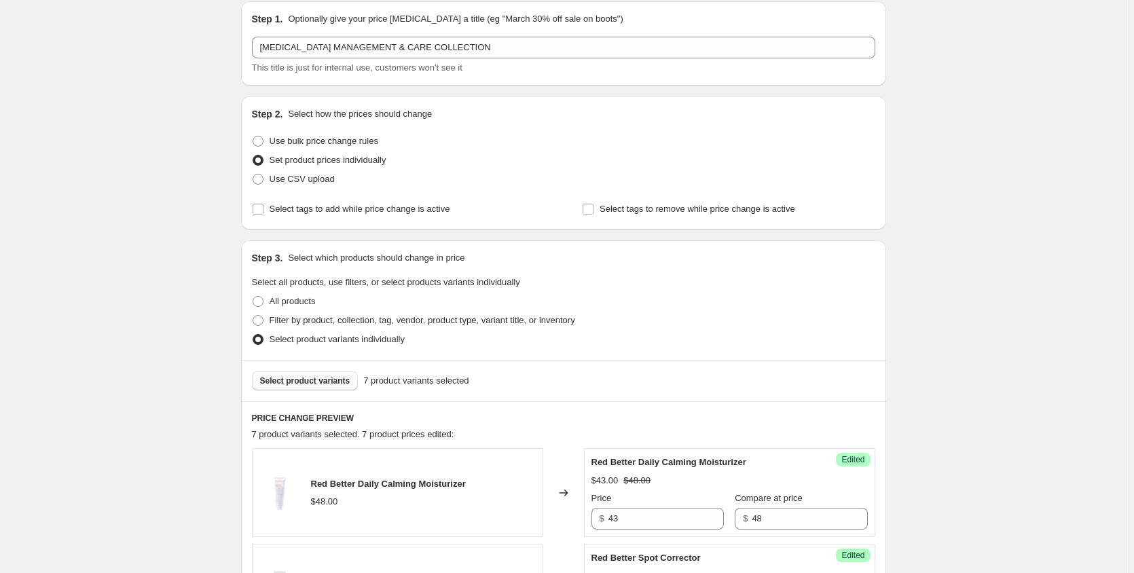
click at [318, 380] on span "Select product variants" at bounding box center [305, 380] width 90 height 11
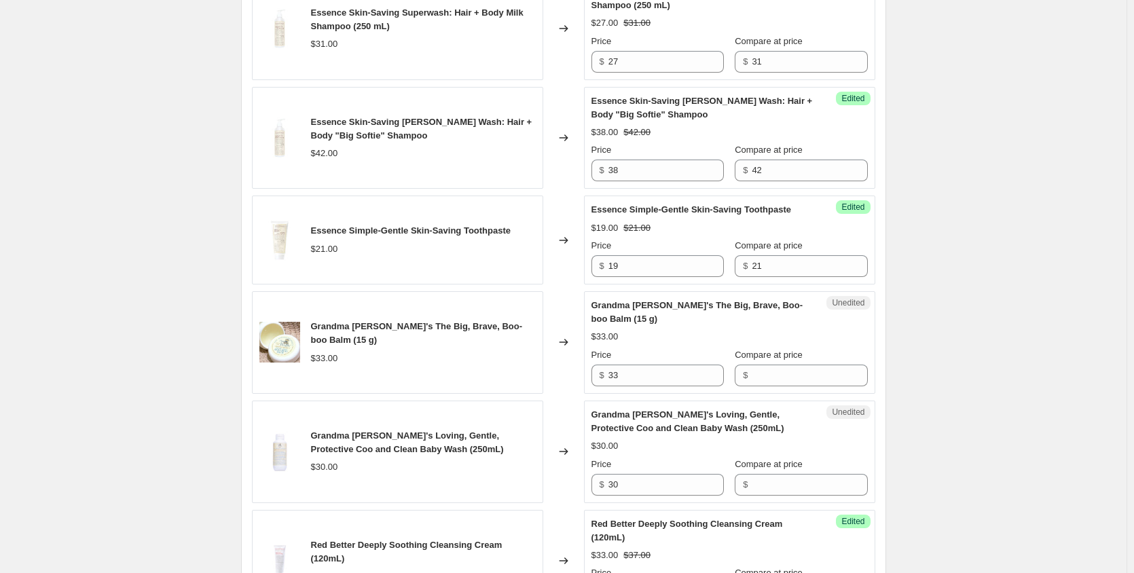
scroll to position [865, 0]
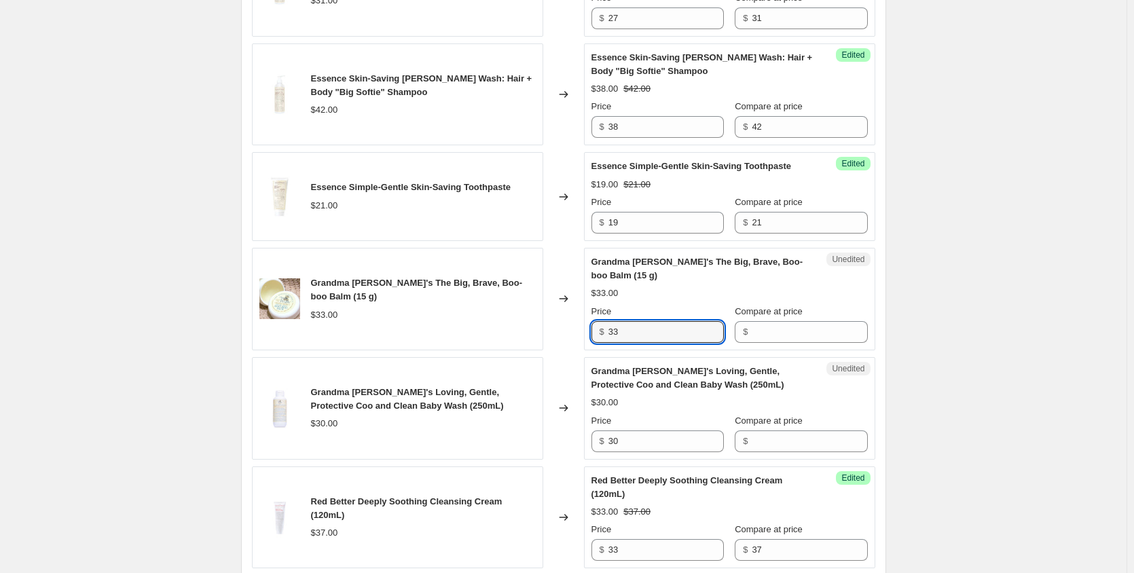
click at [592, 335] on div "Unedited Grandma [PERSON_NAME]'s The Big, Brave, Boo-boo Balm (15 g) $33.00 Pri…" at bounding box center [729, 299] width 291 height 103
type input "33"
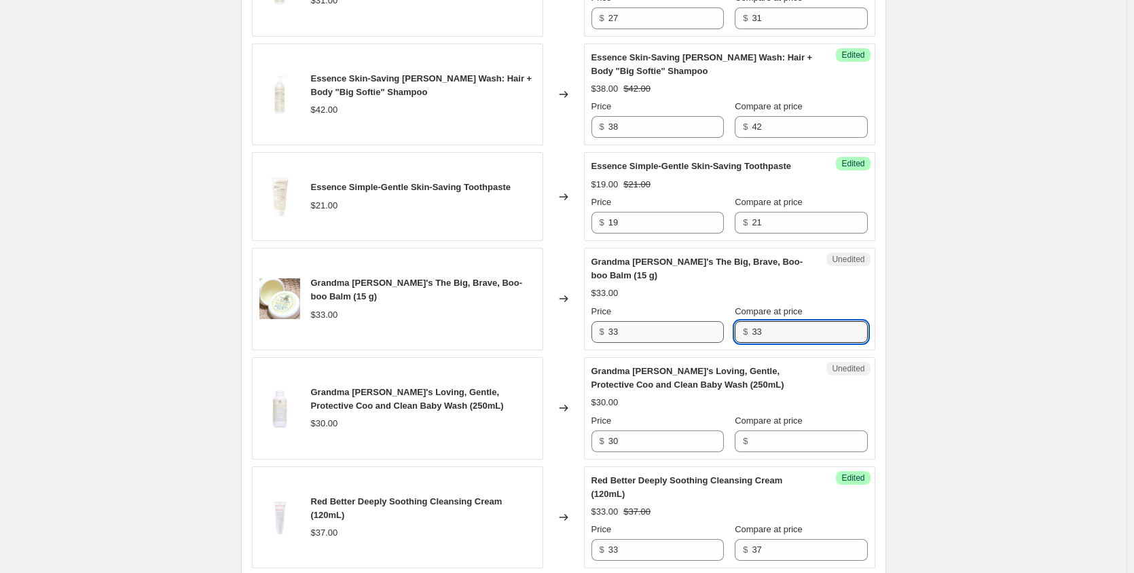
type input "33"
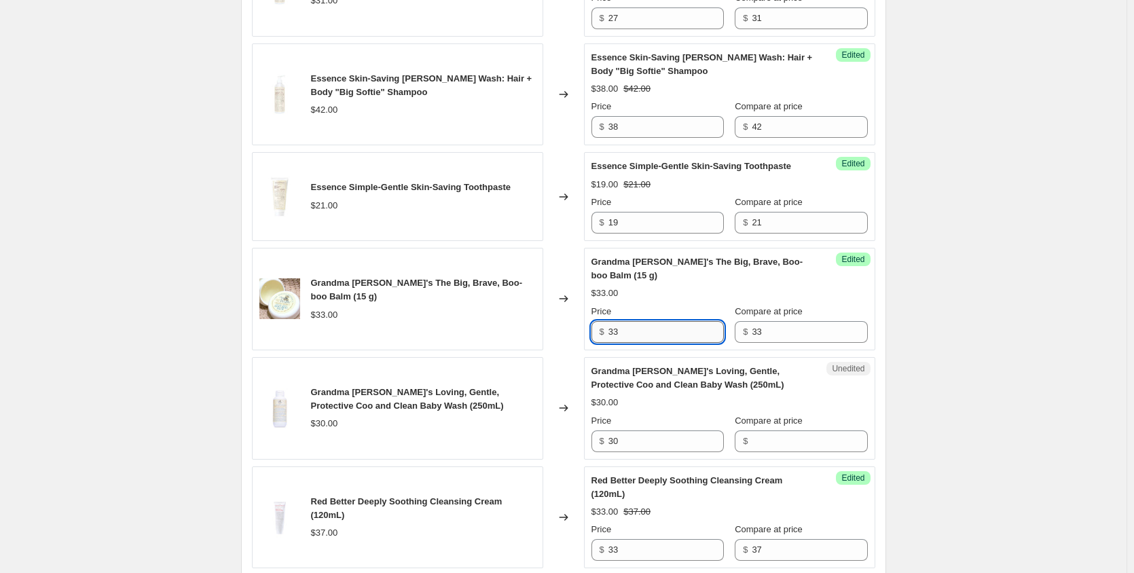
click at [688, 334] on input "33" at bounding box center [665, 332] width 115 height 22
type input "3"
type input "30"
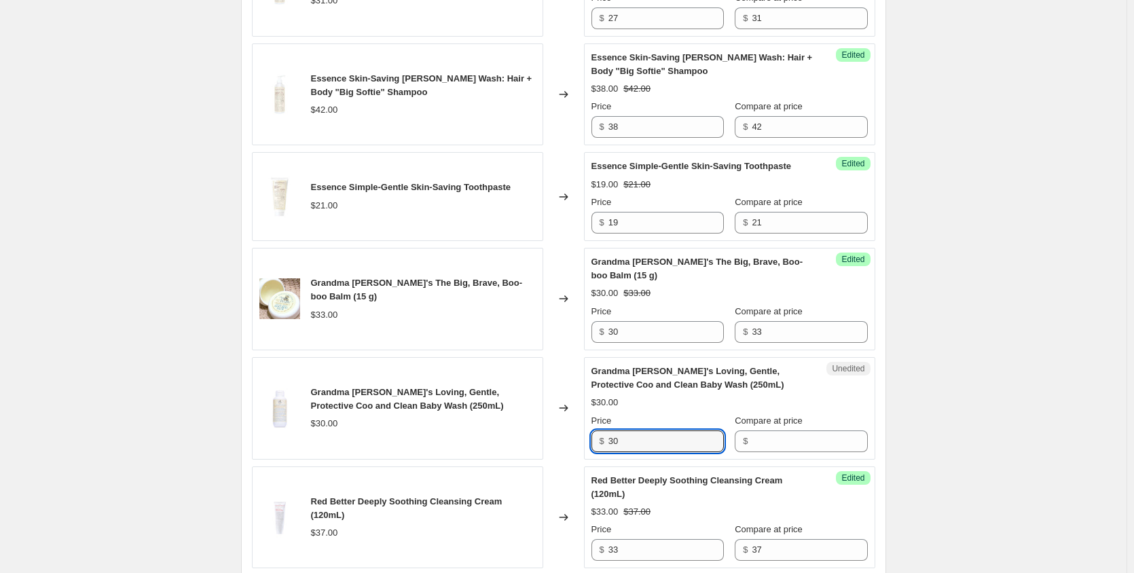
drag, startPoint x: 655, startPoint y: 445, endPoint x: 545, endPoint y: 449, distance: 110.1
click at [545, 449] on div "Grandma [PERSON_NAME]'s Loving, Gentle, Protective Coo and Clean Baby Wash (250…" at bounding box center [563, 408] width 623 height 103
type input "30"
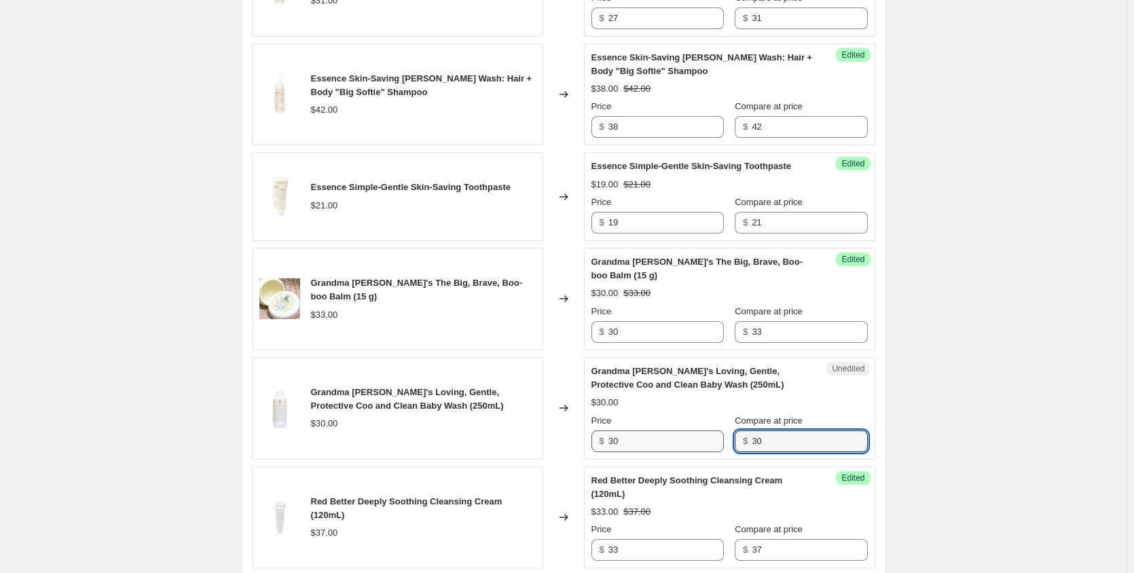
type input "30"
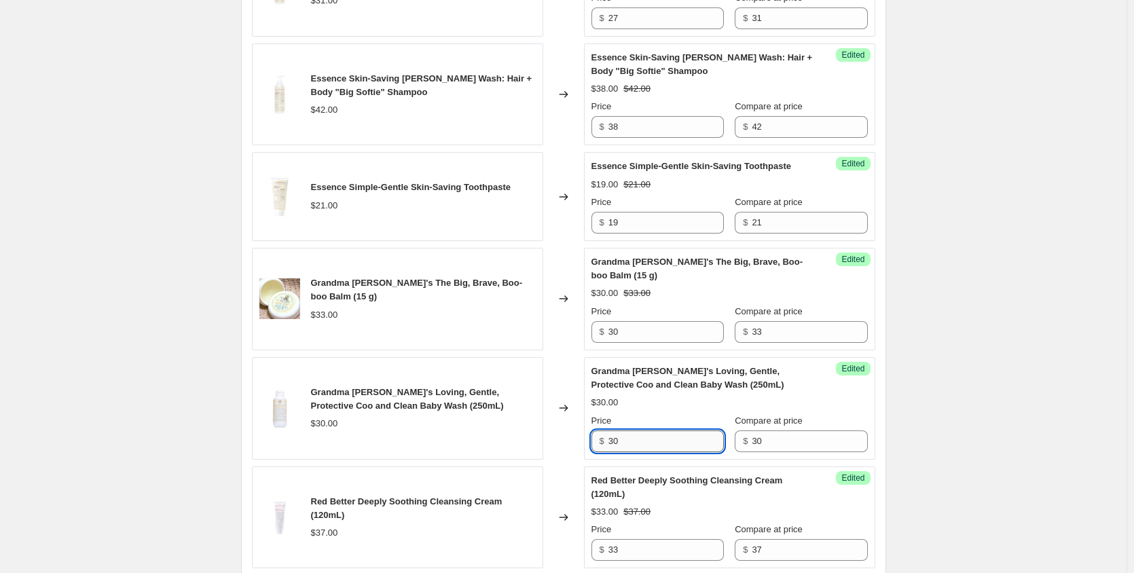
click at [695, 444] on input "30" at bounding box center [665, 441] width 115 height 22
type input "3"
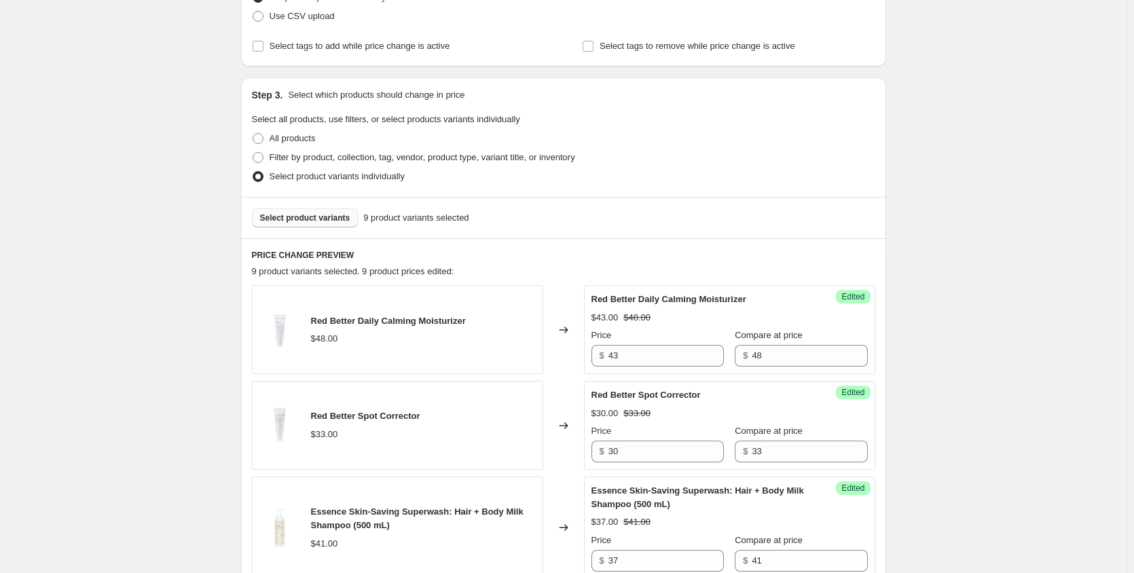
scroll to position [0, 0]
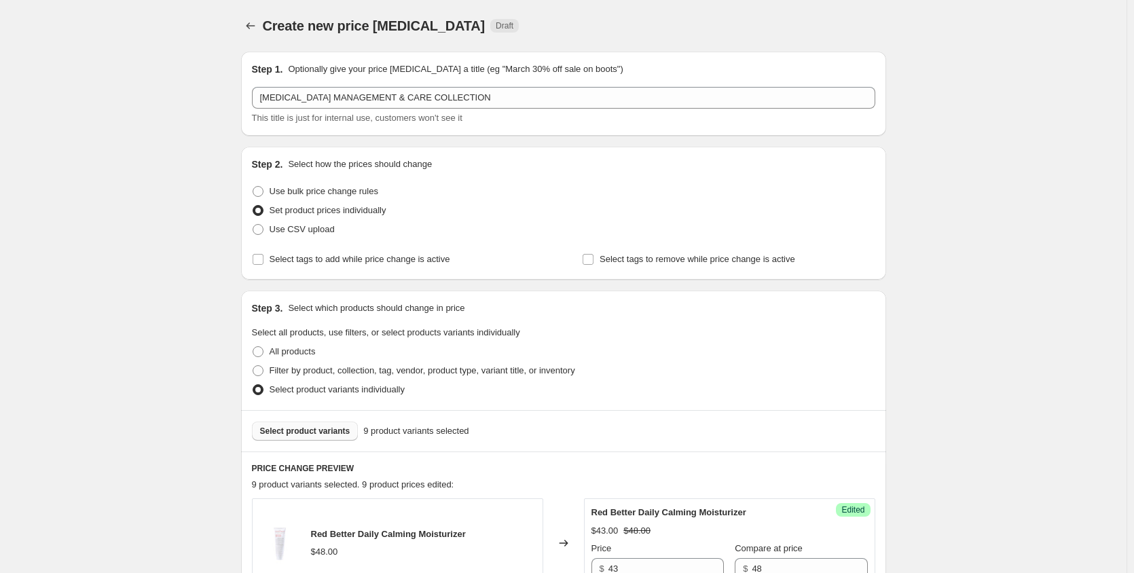
type input "27"
click at [308, 430] on span "Select product variants" at bounding box center [305, 431] width 90 height 11
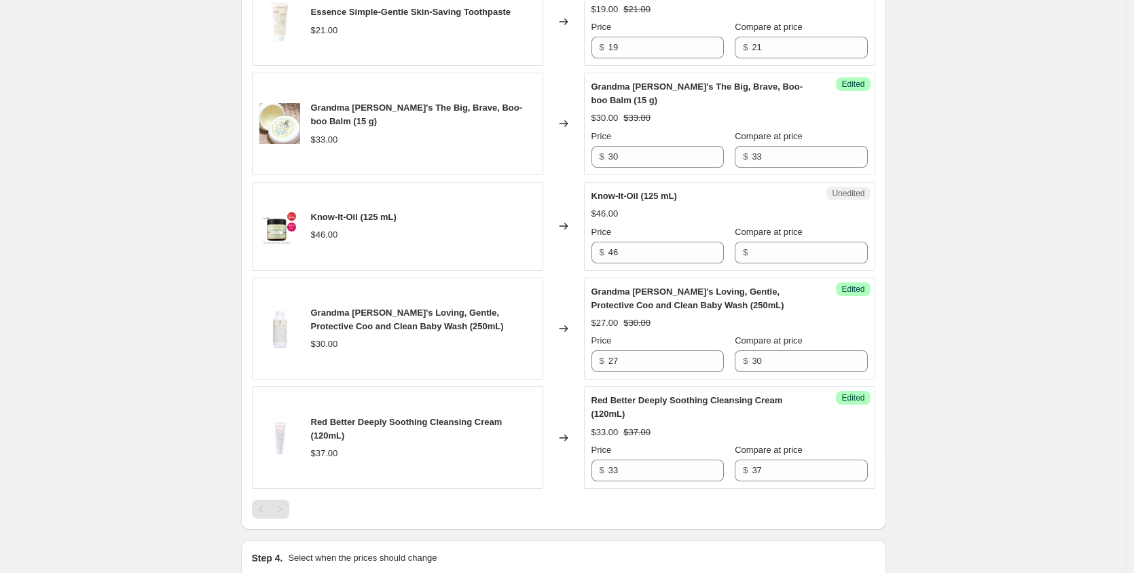
scroll to position [996, 0]
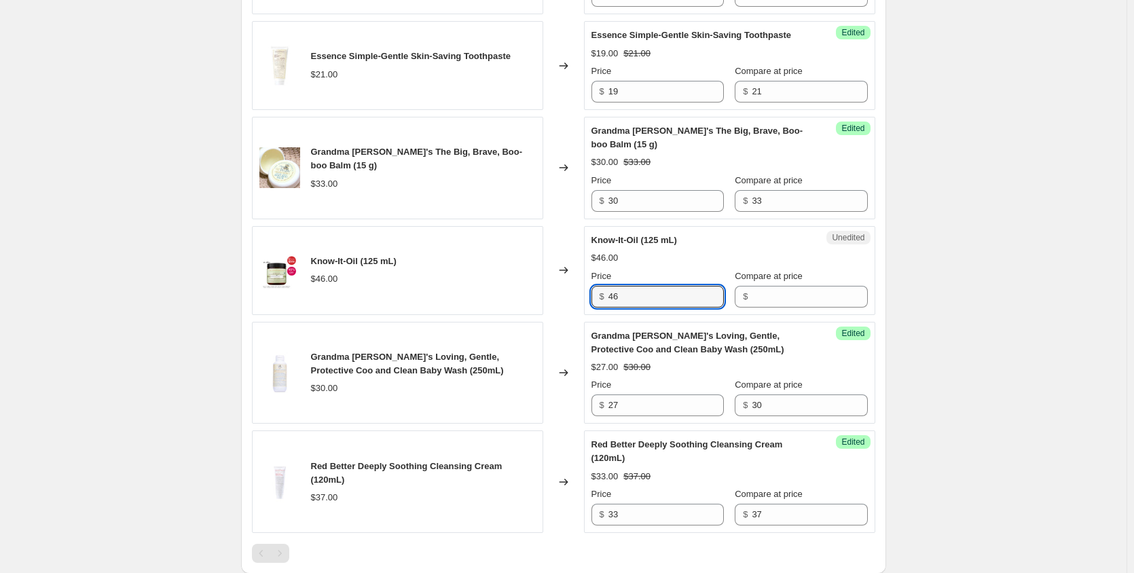
drag, startPoint x: 638, startPoint y: 297, endPoint x: 600, endPoint y: 299, distance: 38.7
click at [599, 299] on div "$ 46" at bounding box center [657, 297] width 132 height 22
type input "46"
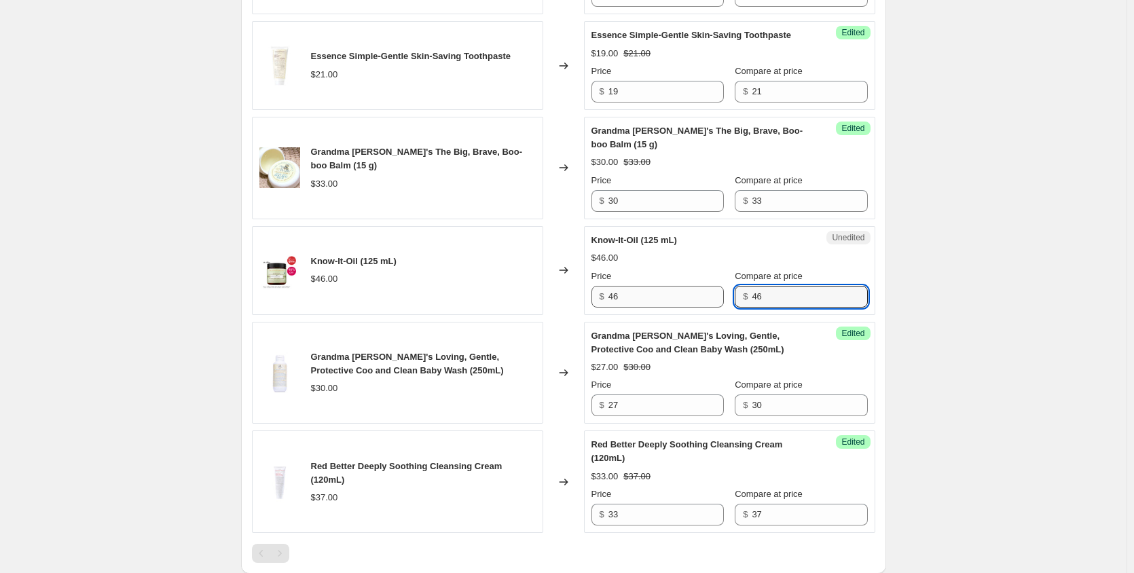
type input "46"
click at [689, 297] on input "46" at bounding box center [665, 297] width 115 height 22
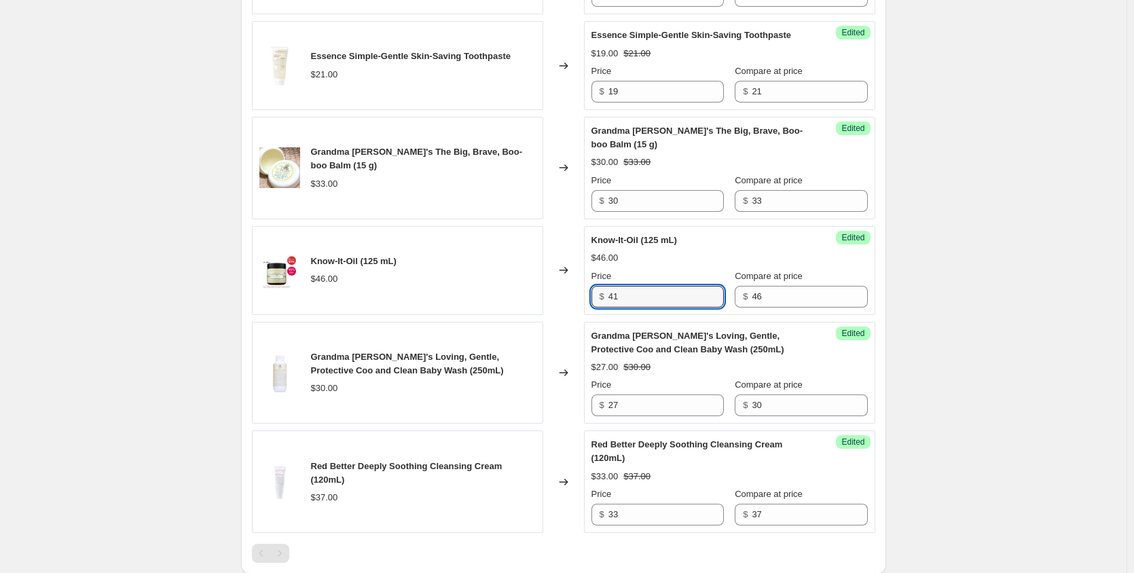
type input "41"
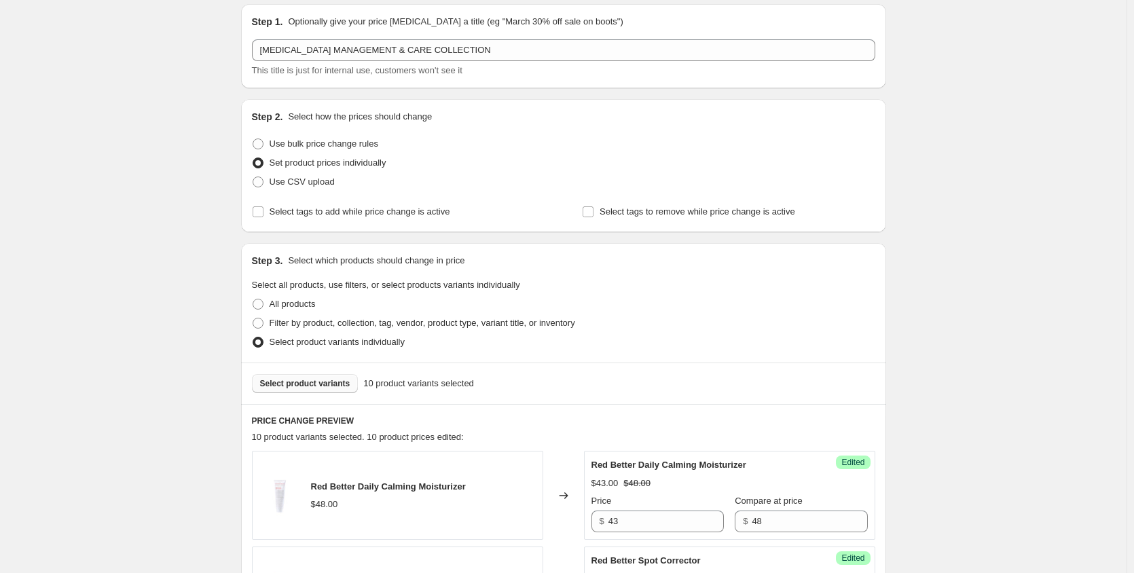
scroll to position [0, 0]
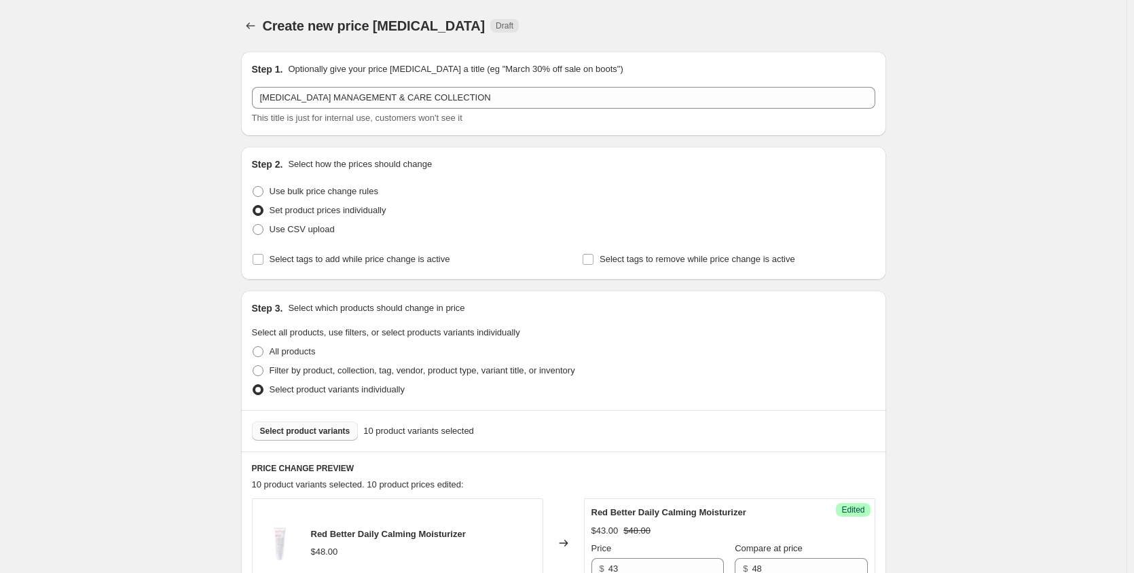
click at [326, 432] on span "Select product variants" at bounding box center [305, 431] width 90 height 11
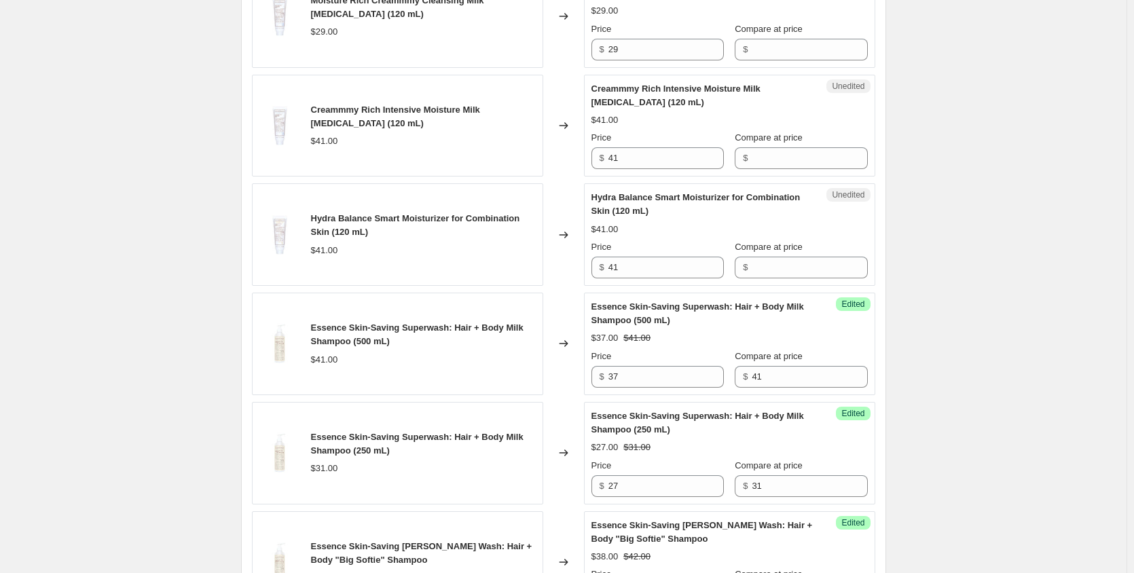
scroll to position [724, 0]
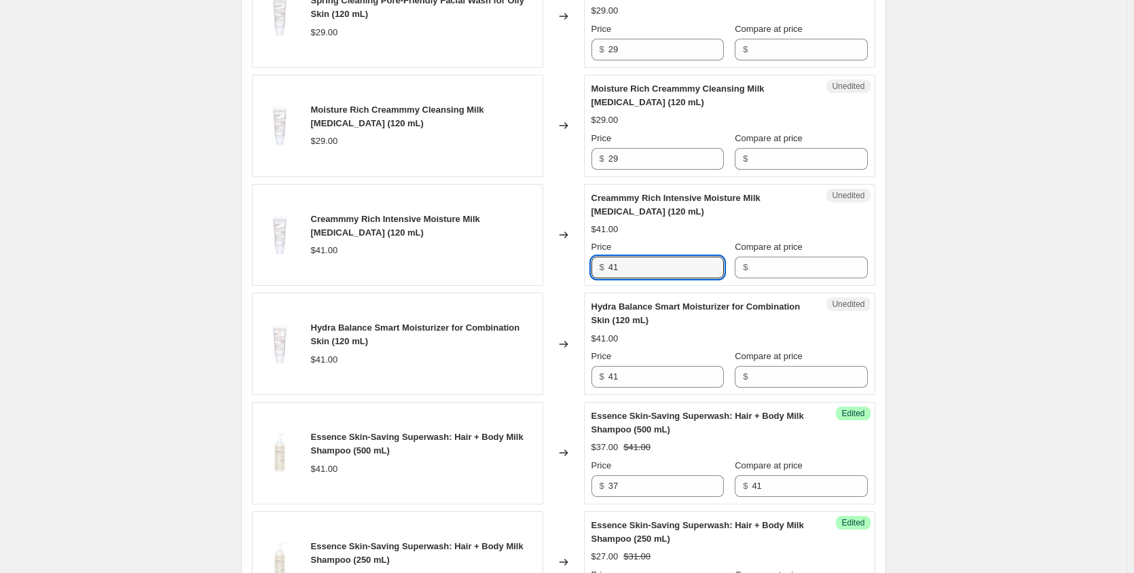
drag, startPoint x: 653, startPoint y: 271, endPoint x: 568, endPoint y: 274, distance: 84.9
click at [568, 274] on div "Creammmy Rich Intensive Moisture Milk [MEDICAL_DATA] (120 mL) $41.00 Changed to…" at bounding box center [563, 235] width 623 height 103
type input "41"
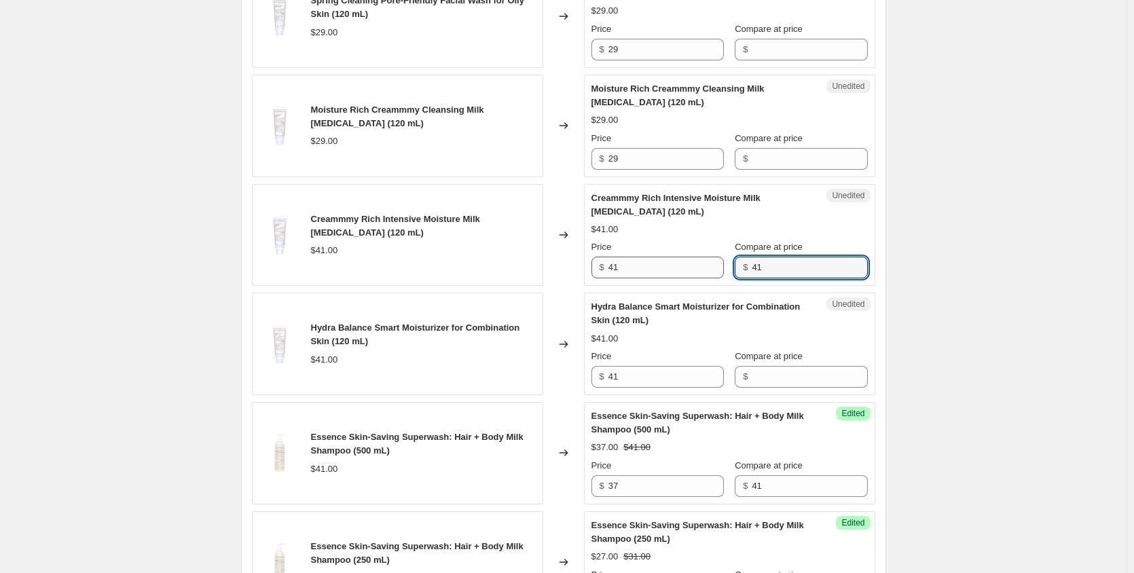
type input "41"
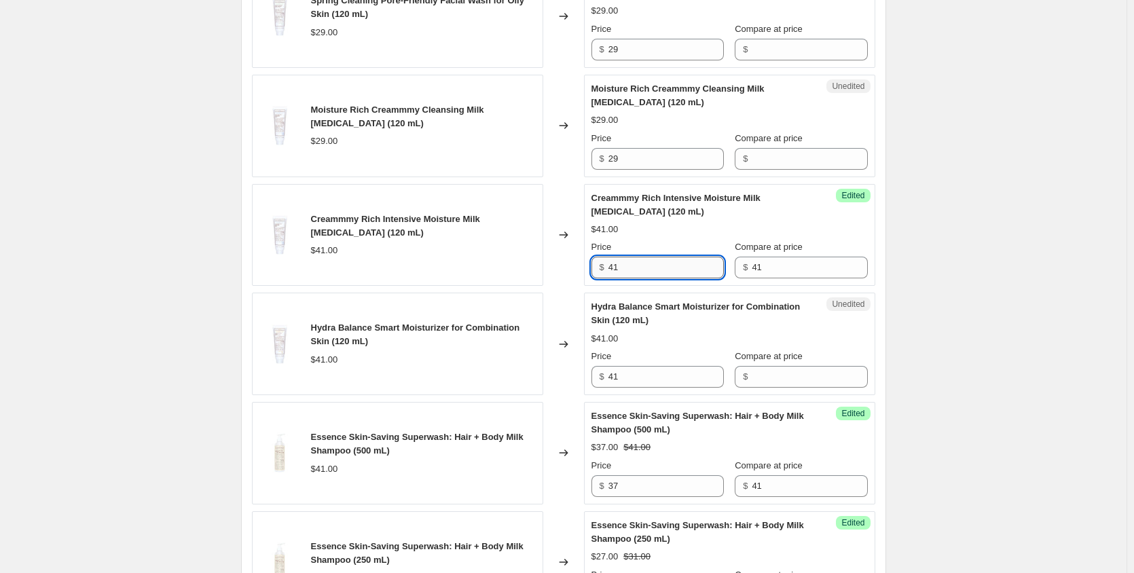
click at [649, 263] on input "41" at bounding box center [665, 268] width 115 height 22
type input "4"
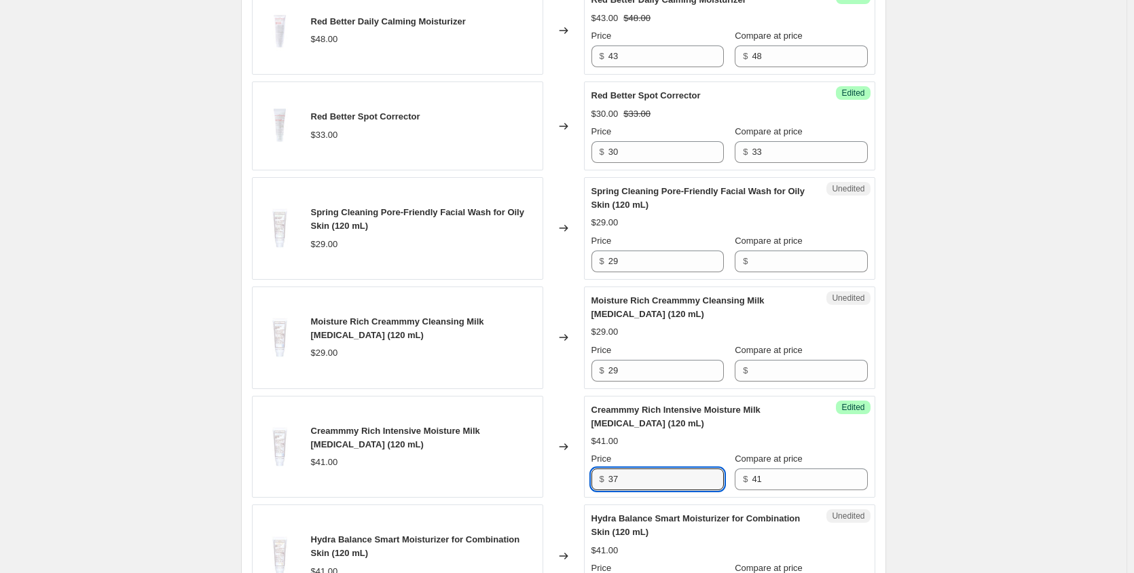
scroll to position [543, 0]
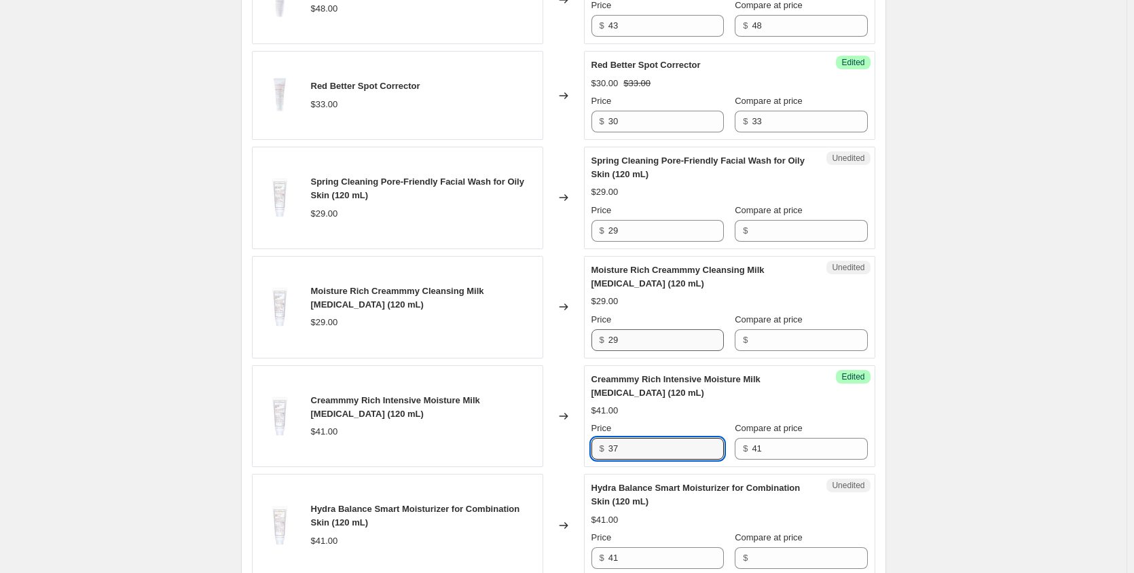
type input "37"
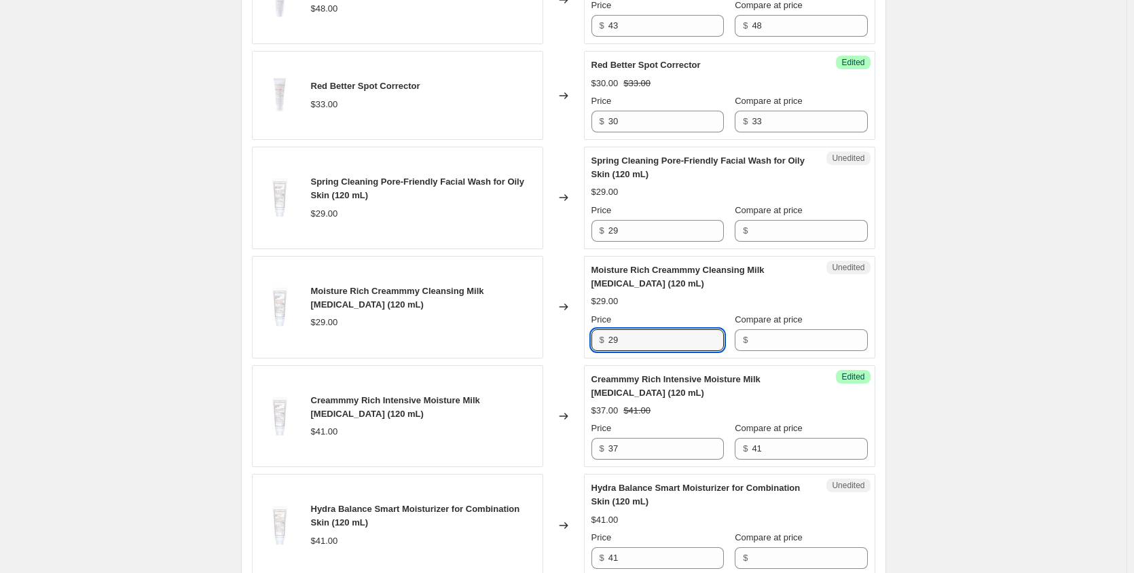
drag, startPoint x: 650, startPoint y: 346, endPoint x: 589, endPoint y: 337, distance: 61.1
click at [589, 337] on div "Unedited Moisture Rich Creammmy Cleansing Milk [MEDICAL_DATA] (120 mL) $29.00 P…" at bounding box center [729, 307] width 291 height 103
type input "29"
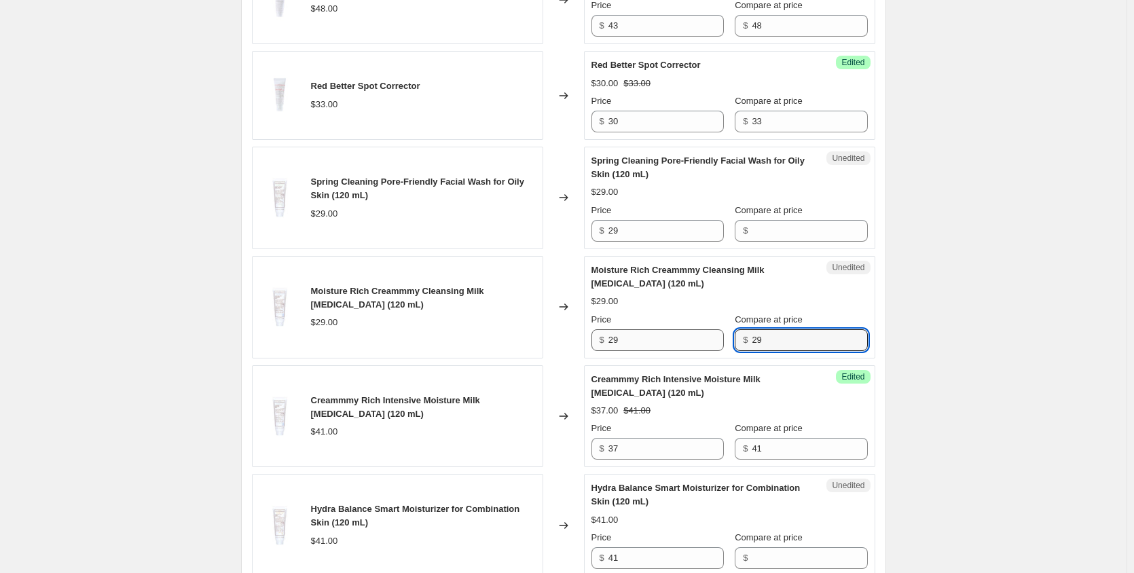
type input "29"
click at [680, 337] on input "29" at bounding box center [665, 340] width 115 height 22
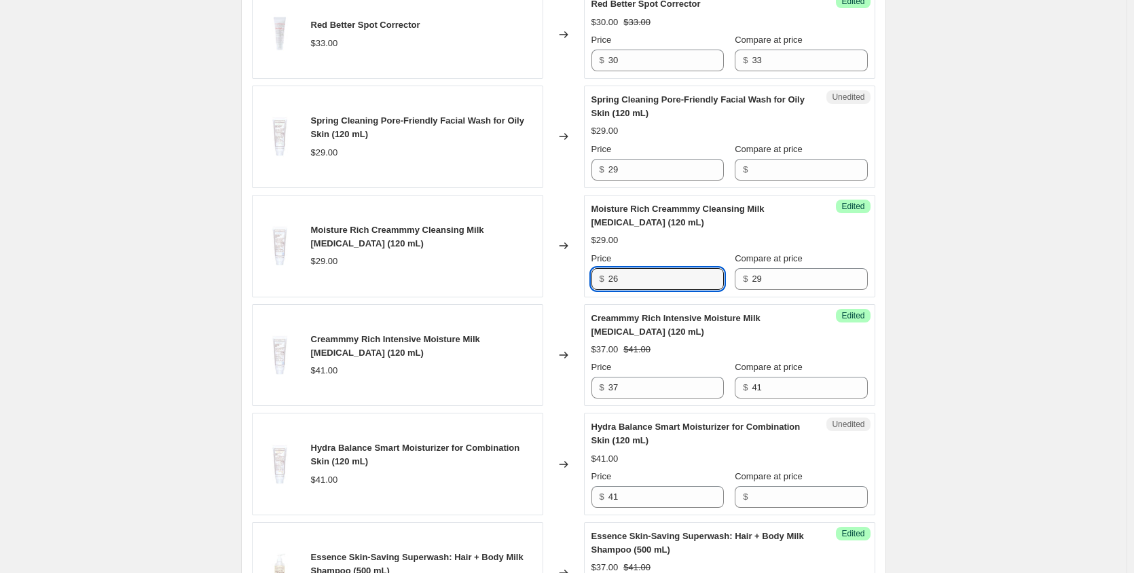
scroll to position [724, 0]
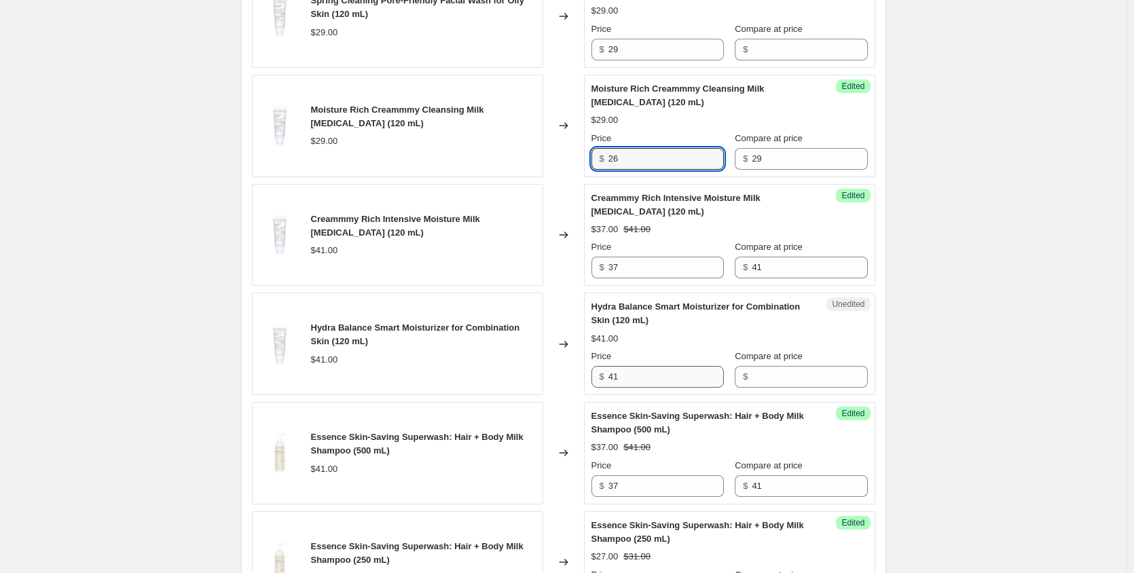
type input "26"
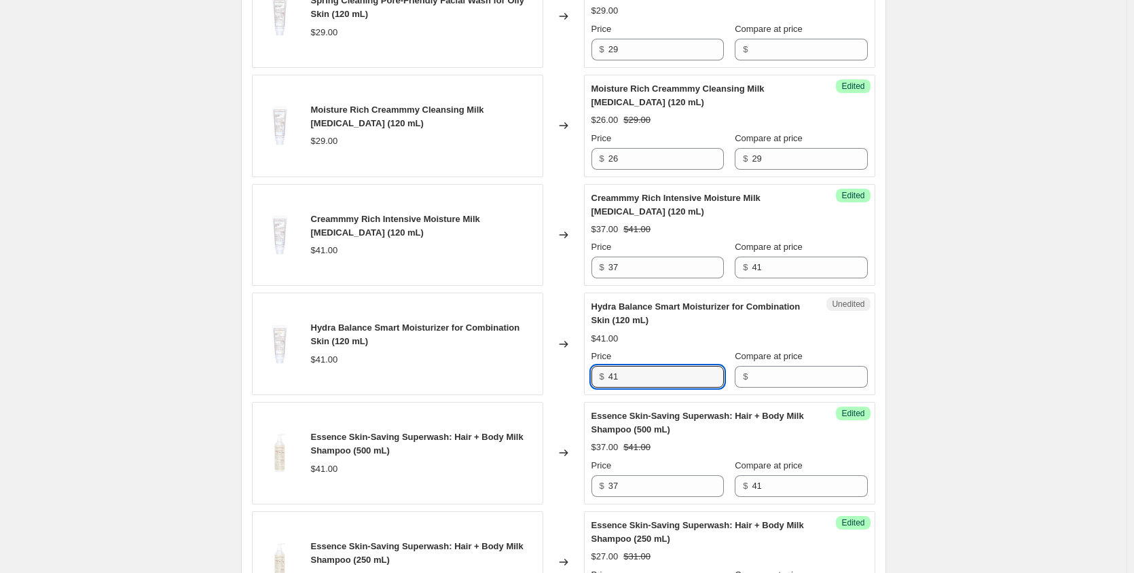
drag, startPoint x: 652, startPoint y: 380, endPoint x: 616, endPoint y: 378, distance: 36.0
click at [591, 380] on div "Unedited Hydra Balance Smart Moisturizer for Combination Skin (120 mL) $41.00 P…" at bounding box center [729, 344] width 291 height 103
type input "41"
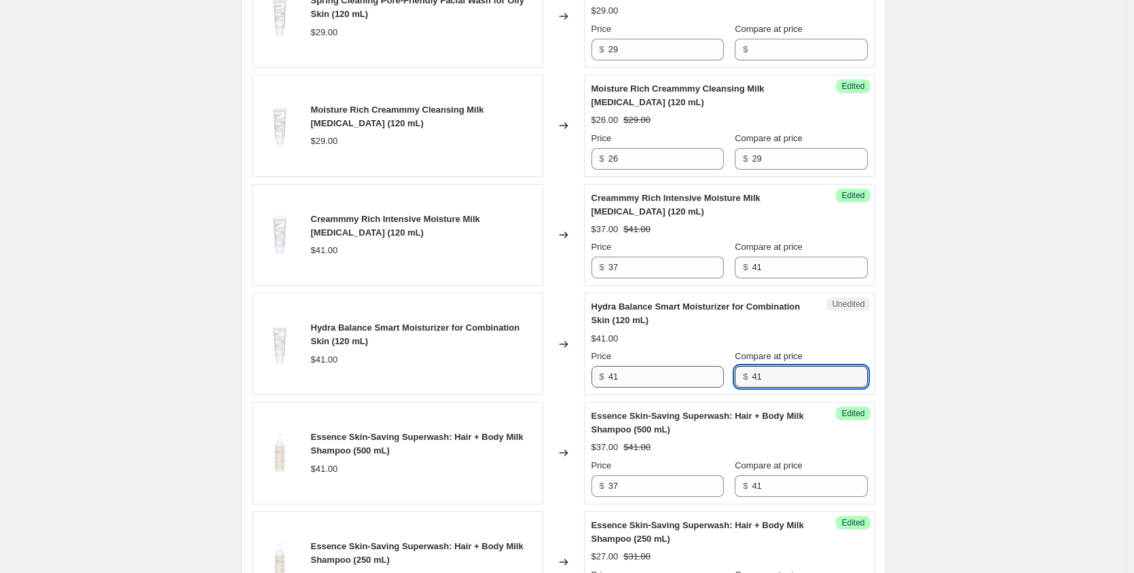
type input "41"
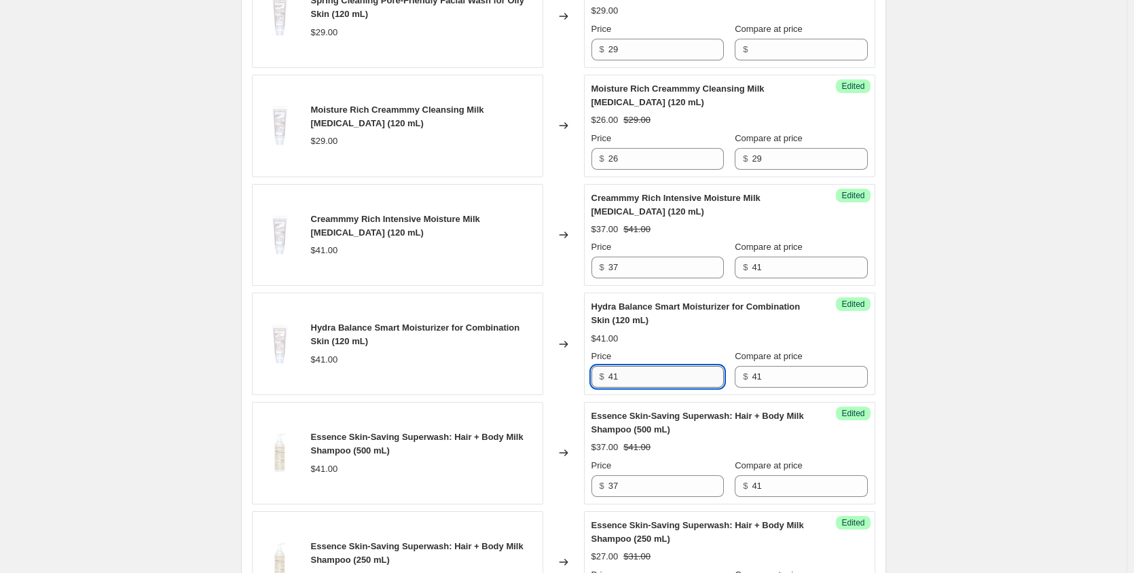
click at [697, 373] on input "41" at bounding box center [665, 377] width 115 height 22
type input "4"
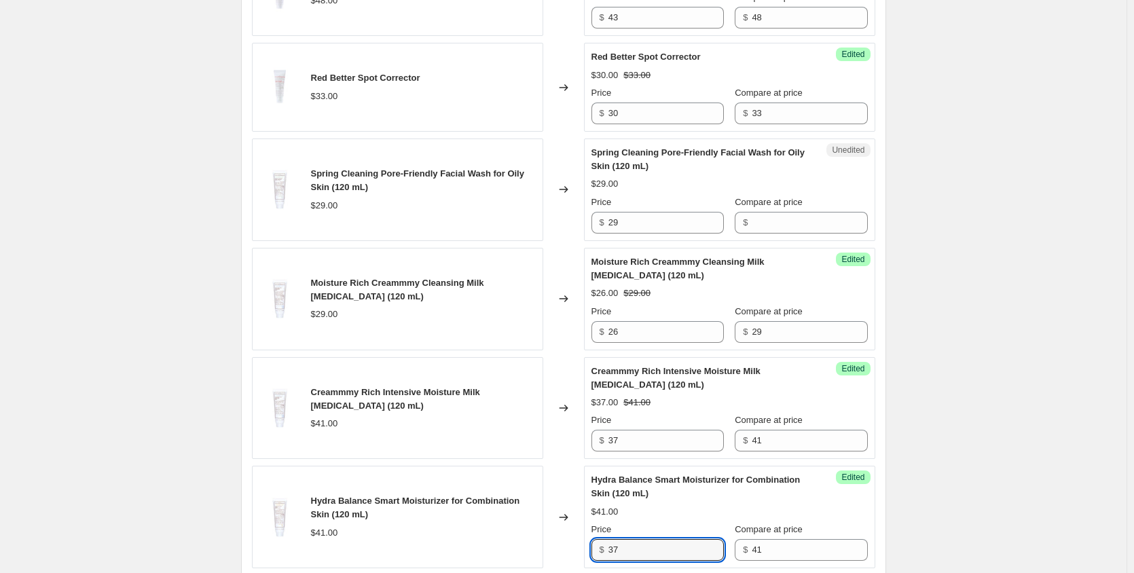
scroll to position [543, 0]
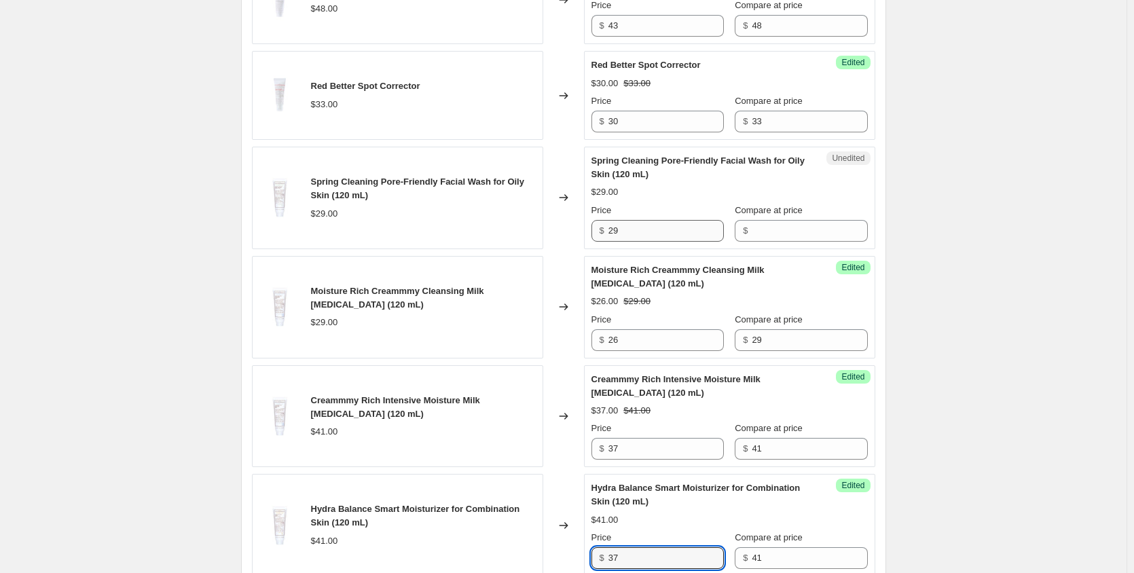
type input "37"
drag, startPoint x: 652, startPoint y: 233, endPoint x: 595, endPoint y: 228, distance: 57.2
click at [595, 228] on div "$ 29" at bounding box center [657, 231] width 132 height 22
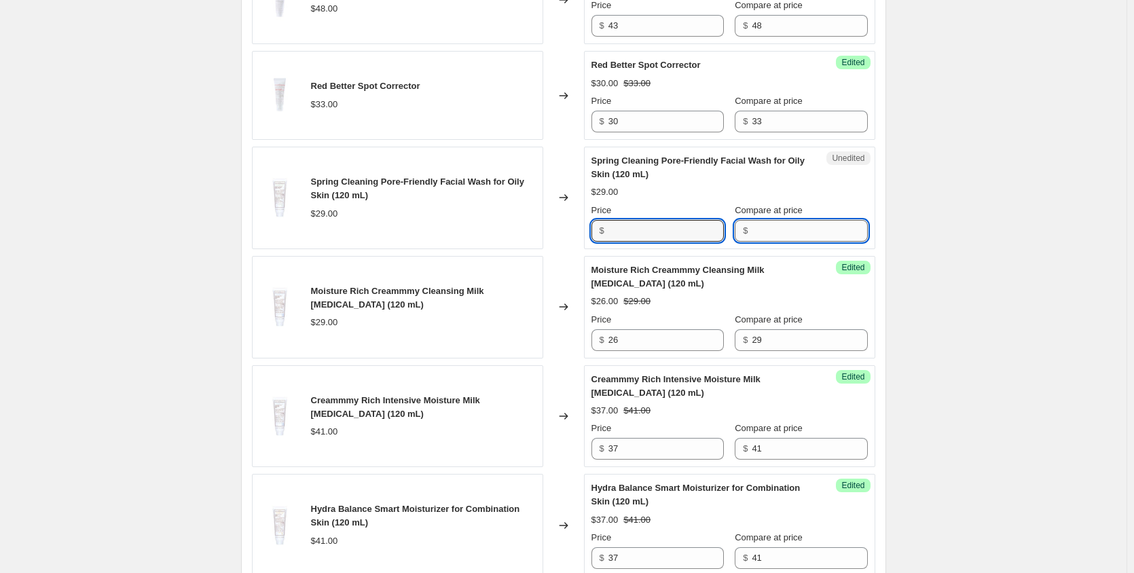
type input "29"
click at [695, 232] on input "29" at bounding box center [665, 231] width 115 height 22
type input "2"
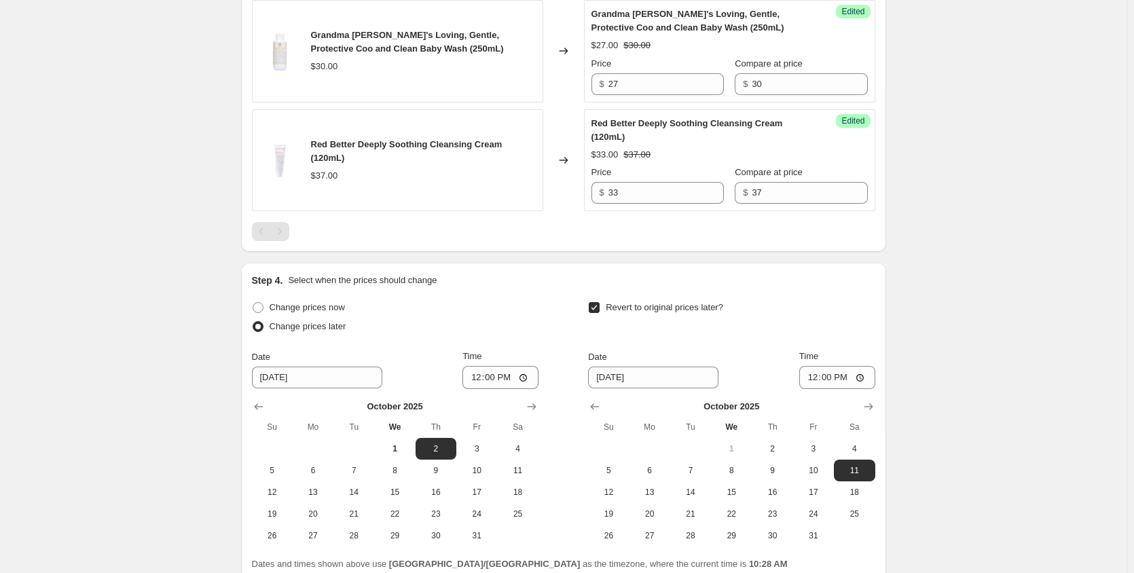
scroll to position [1514, 0]
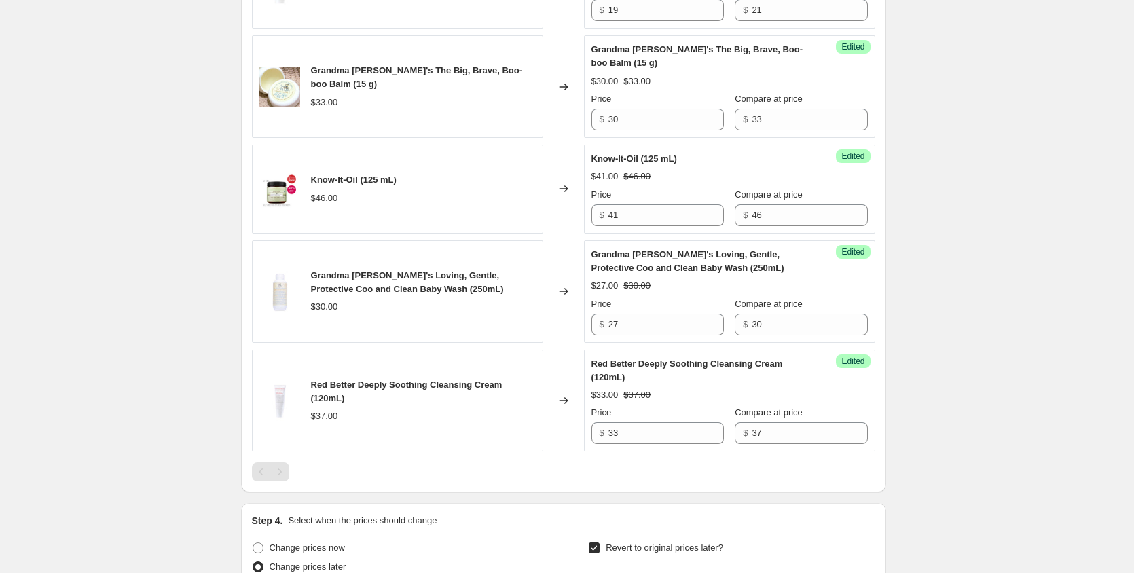
type input "26"
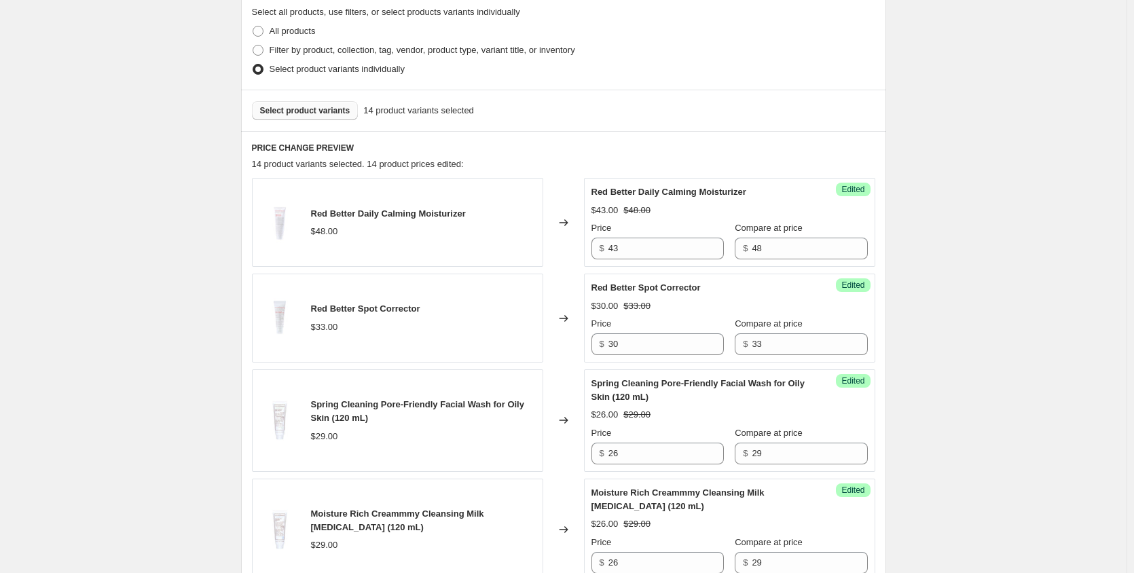
scroll to position [246, 0]
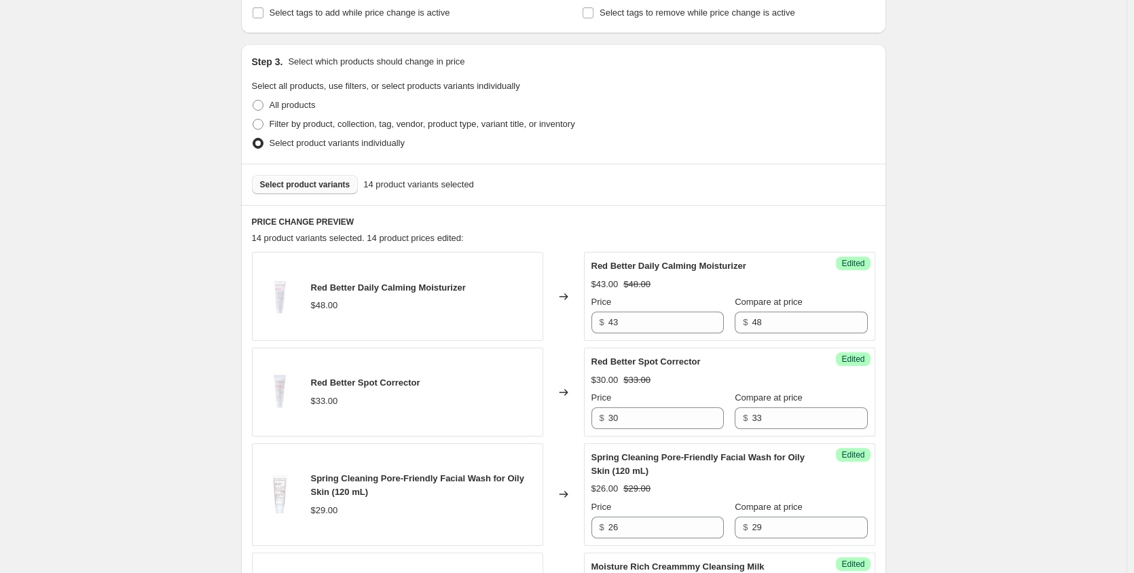
click at [331, 180] on span "Select product variants" at bounding box center [305, 184] width 90 height 11
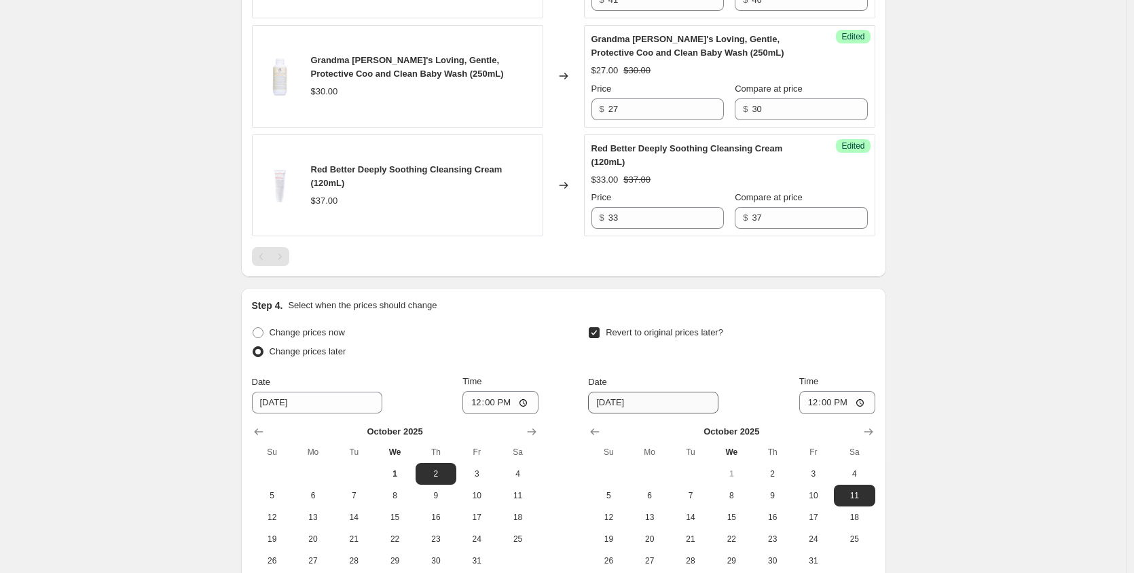
scroll to position [1876, 0]
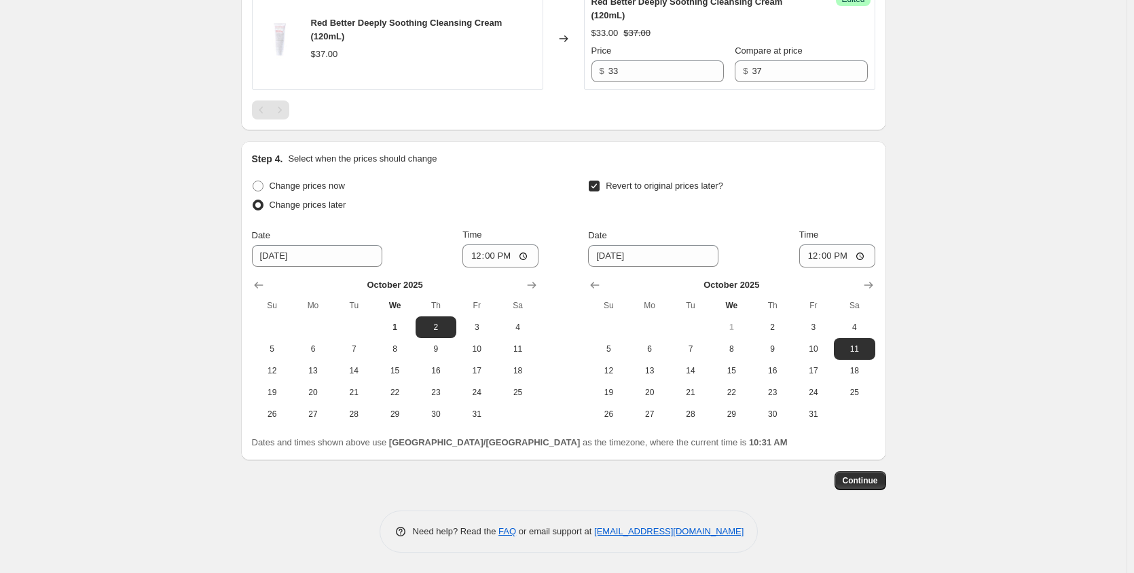
drag, startPoint x: 868, startPoint y: 485, endPoint x: 461, endPoint y: 436, distance: 409.7
click at [392, 324] on span "1" at bounding box center [395, 327] width 30 height 11
type input "[DATE]"
click at [876, 485] on span "Continue" at bounding box center [860, 480] width 35 height 11
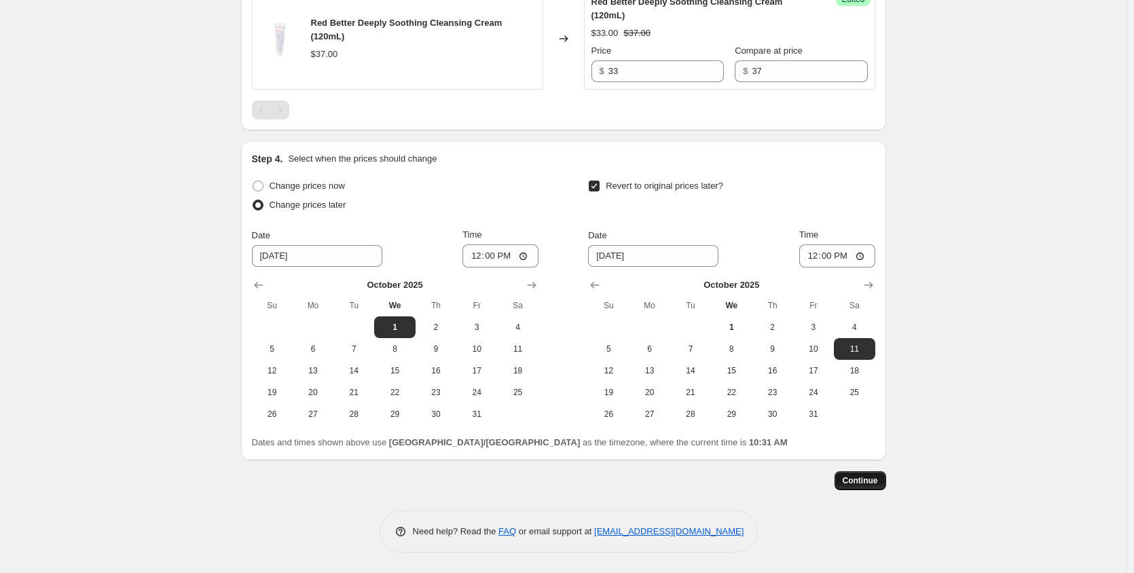
scroll to position [0, 0]
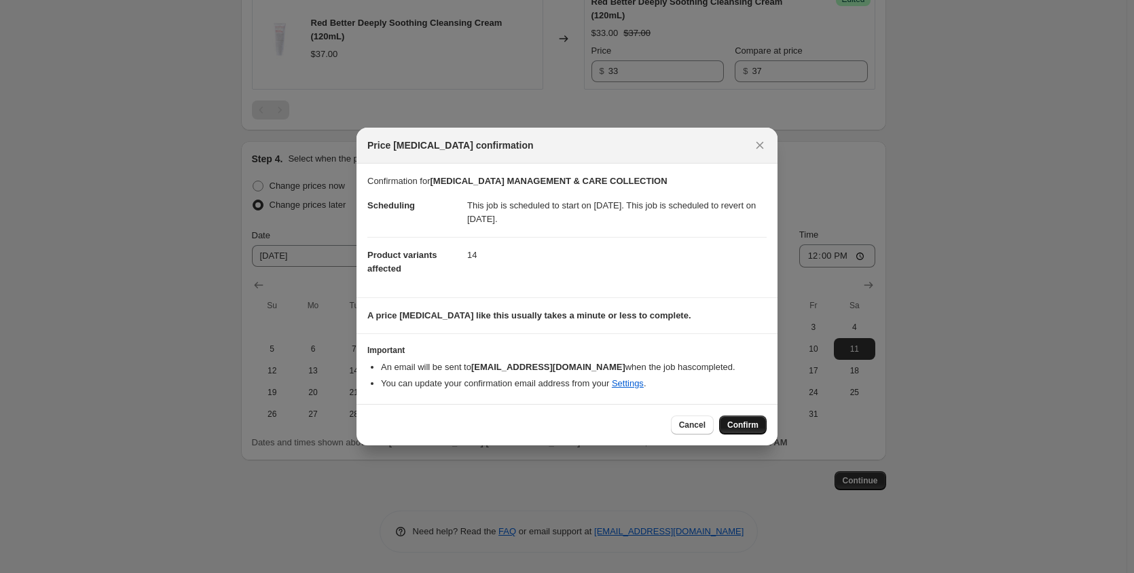
click at [738, 421] on span "Confirm" at bounding box center [742, 425] width 31 height 11
type input "[MEDICAL_DATA] MANAGEMENT & CARE COLLECTION"
